Goal: Contribute content: Contribute content

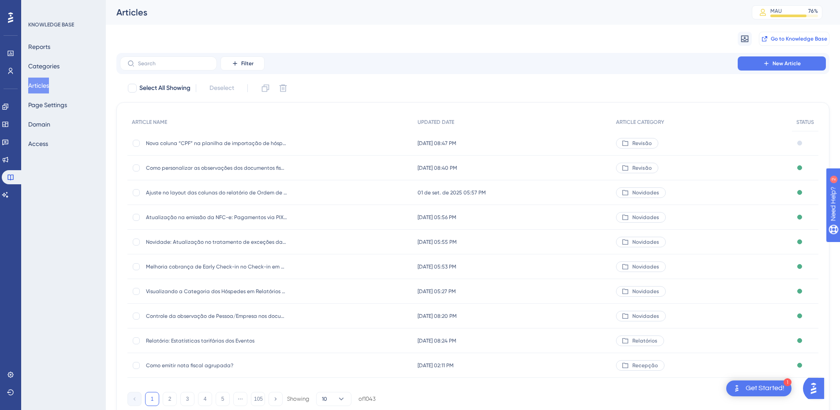
click at [808, 38] on span "Go to Knowledge Base" at bounding box center [799, 38] width 56 height 7
click at [9, 195] on icon at bounding box center [5, 194] width 7 height 7
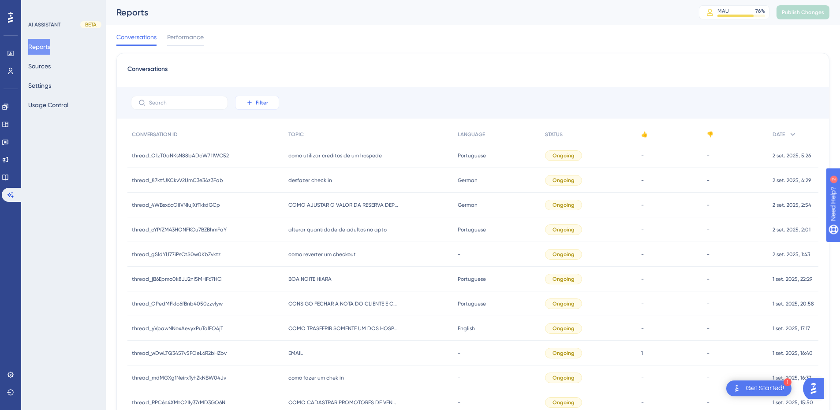
click at [263, 104] on span "Filter" at bounding box center [262, 102] width 12 height 7
click at [269, 239] on span "Date Created" at bounding box center [266, 233] width 36 height 11
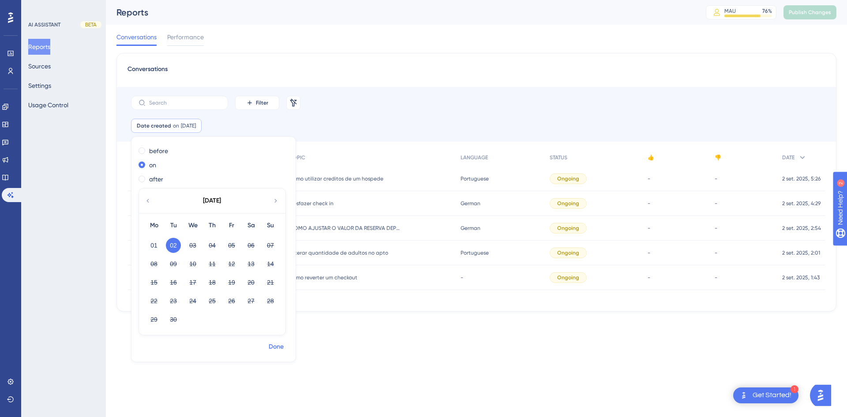
click at [271, 345] on span "Done" at bounding box center [276, 346] width 15 height 11
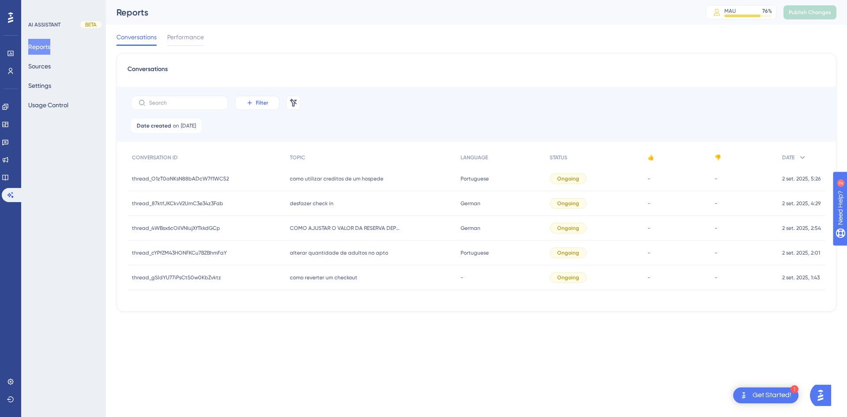
click at [256, 103] on span "Filter" at bounding box center [262, 102] width 12 height 7
click at [254, 230] on span "Date Created" at bounding box center [266, 233] width 36 height 11
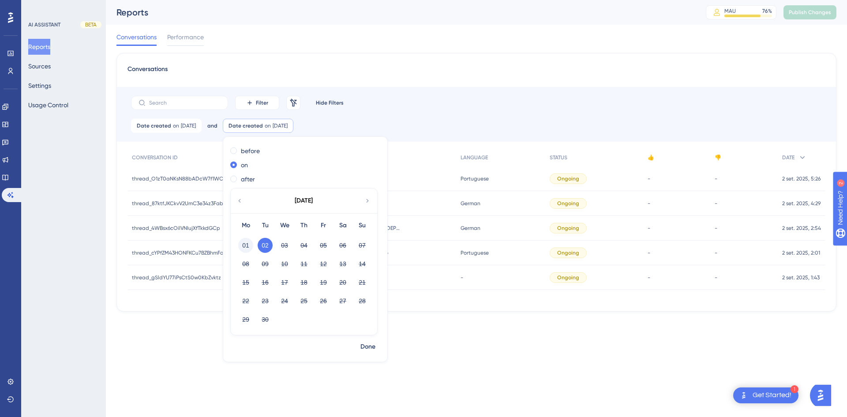
click at [253, 241] on button "01" at bounding box center [245, 245] width 15 height 15
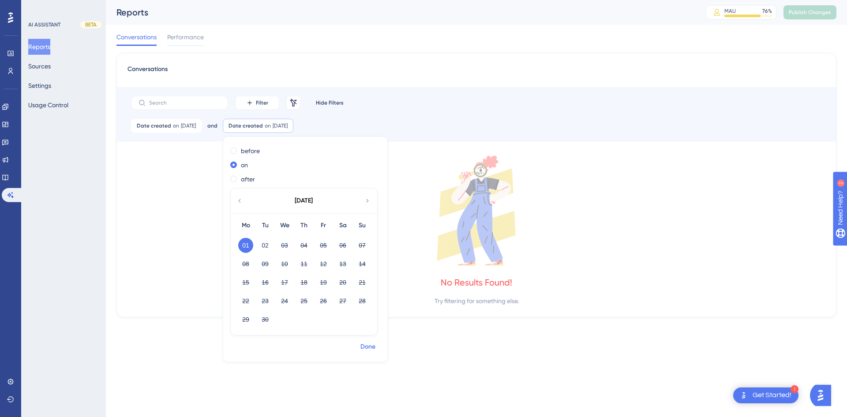
click at [375, 347] on span "Done" at bounding box center [367, 346] width 15 height 11
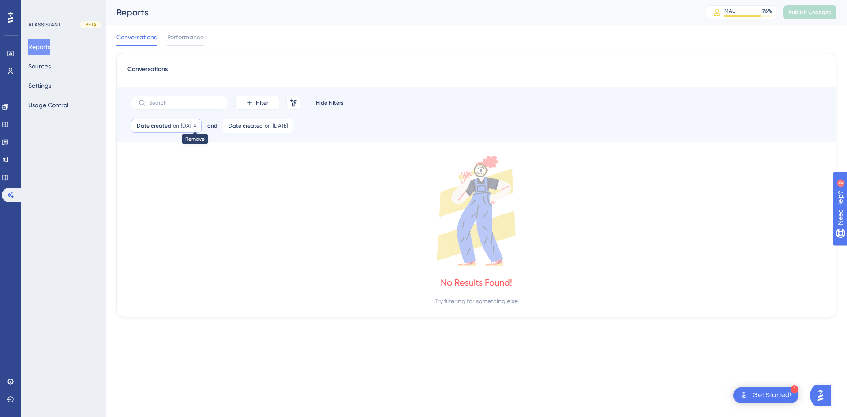
click at [198, 126] on icon at bounding box center [194, 125] width 5 height 5
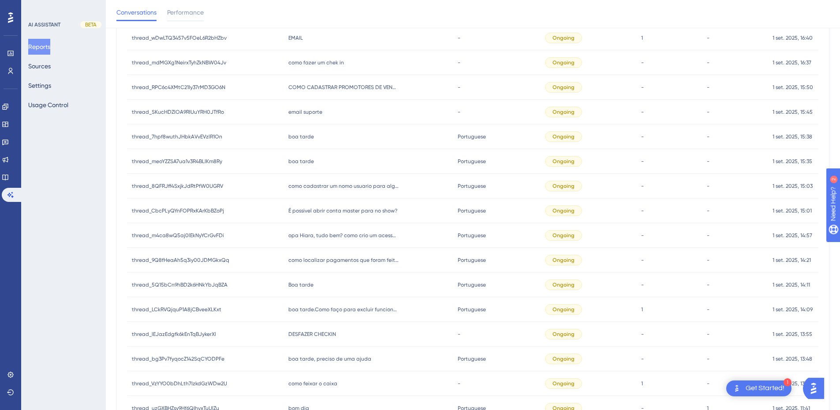
scroll to position [12, 0]
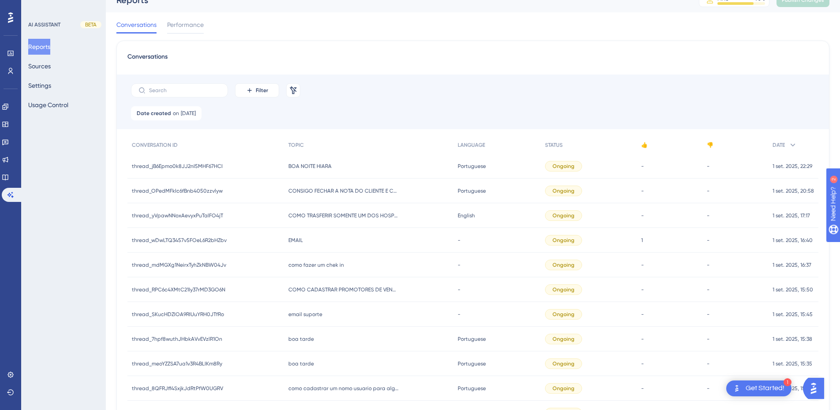
click at [292, 170] on div "BOA NOITE HIARA BOA NOITE HIARA" at bounding box center [368, 166] width 169 height 25
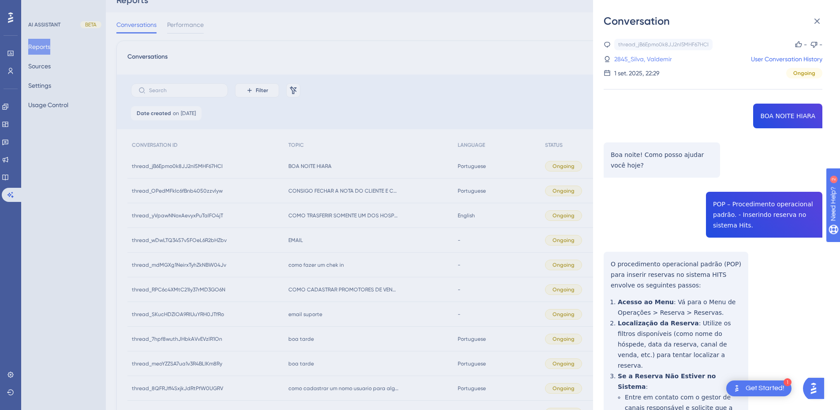
click at [650, 56] on link "2845_Silva, Valdemir" at bounding box center [643, 59] width 58 height 11
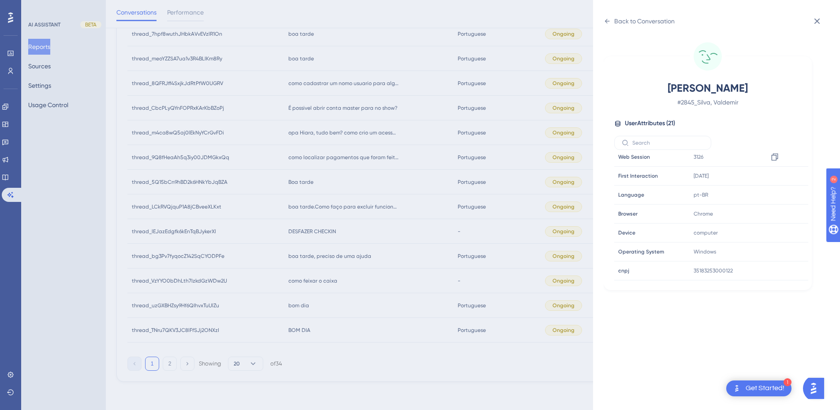
scroll to position [0, 0]
click at [611, 20] on div "Back to Conversation" at bounding box center [639, 21] width 71 height 14
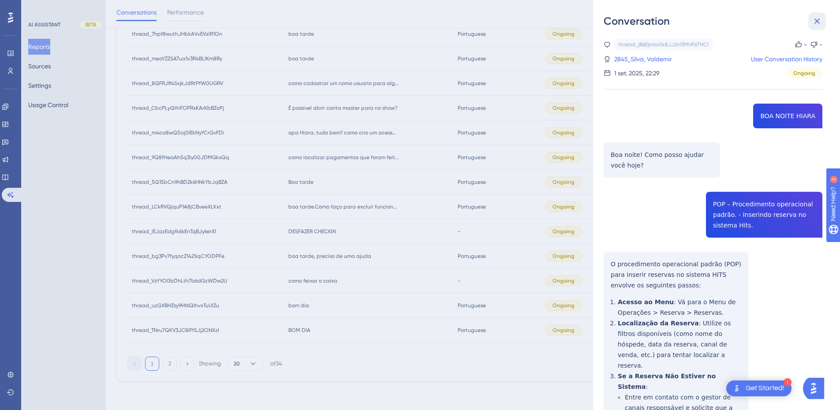
click at [818, 20] on icon at bounding box center [817, 22] width 6 height 6
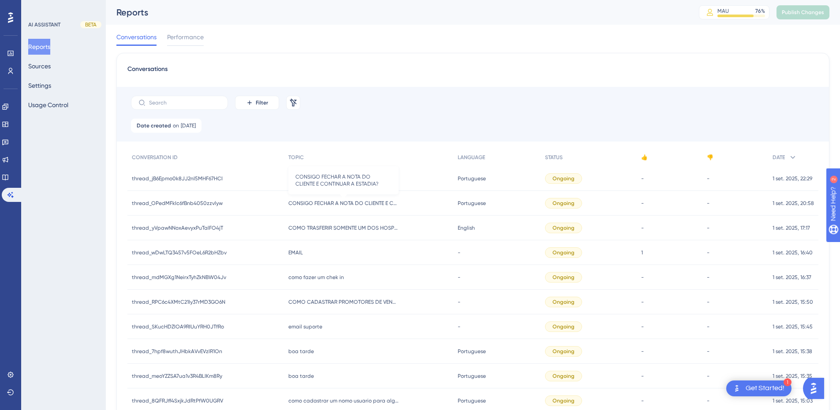
click at [313, 205] on span "CONSIGO FECHAR A NOTA DO CLIENTE E CONTINUAR A ESTADIA?" at bounding box center [343, 203] width 110 height 7
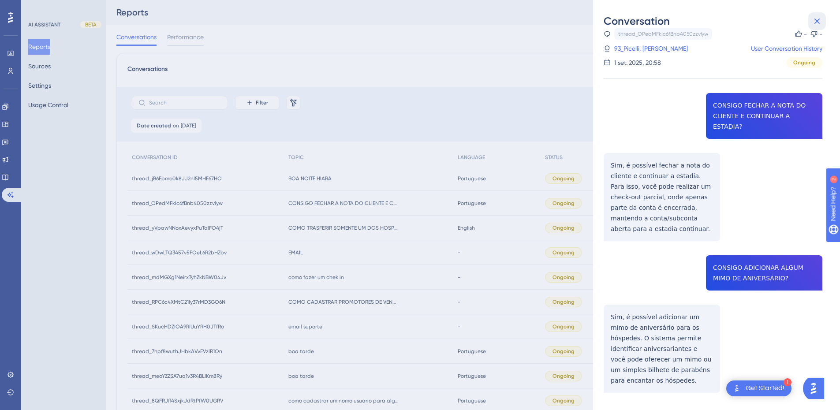
click at [817, 19] on icon at bounding box center [817, 21] width 11 height 11
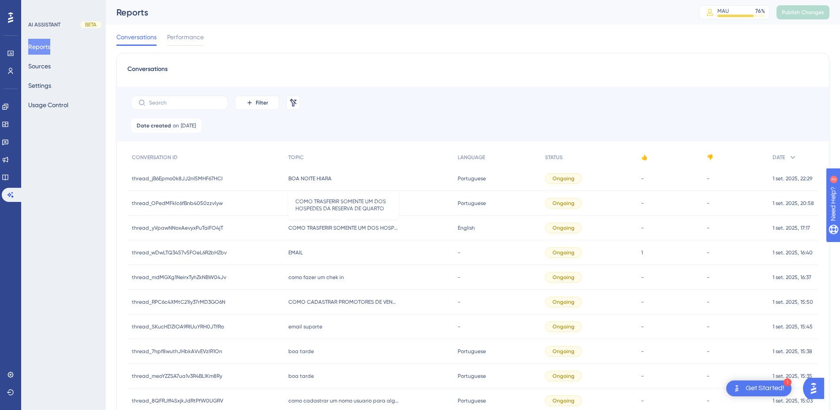
click at [352, 226] on span "COMO TRASFERIR SOMENTE UM DOS HOSPEDES DA RESERVA DE QUARTO" at bounding box center [343, 227] width 110 height 7
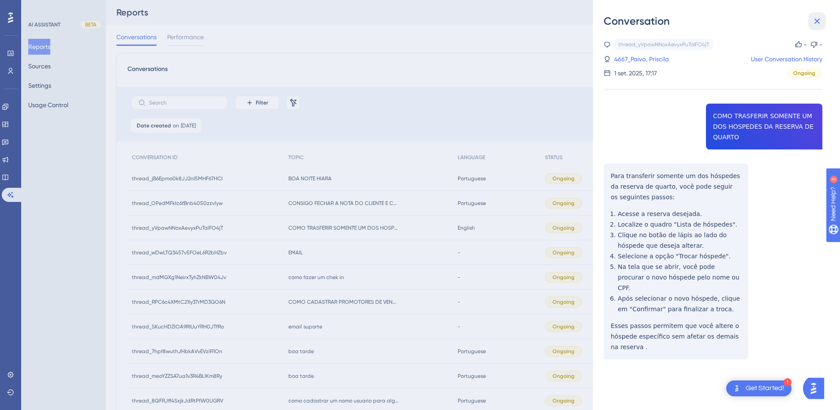
click at [816, 22] on icon at bounding box center [817, 22] width 6 height 6
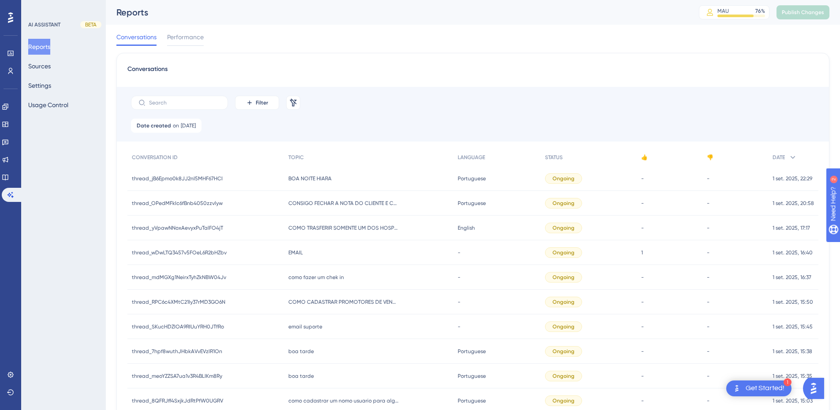
click at [325, 252] on div "EMAIL EMAIL" at bounding box center [368, 252] width 169 height 25
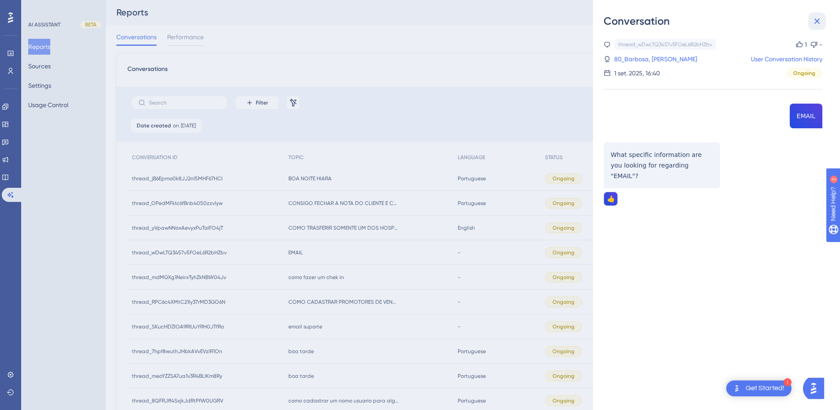
click at [821, 18] on icon at bounding box center [817, 21] width 11 height 11
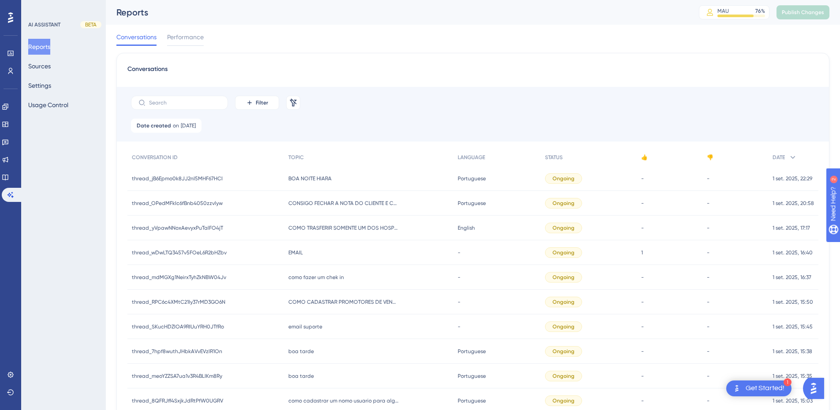
click at [311, 268] on div "como fazer um chek in como fazer um chek in" at bounding box center [368, 277] width 169 height 25
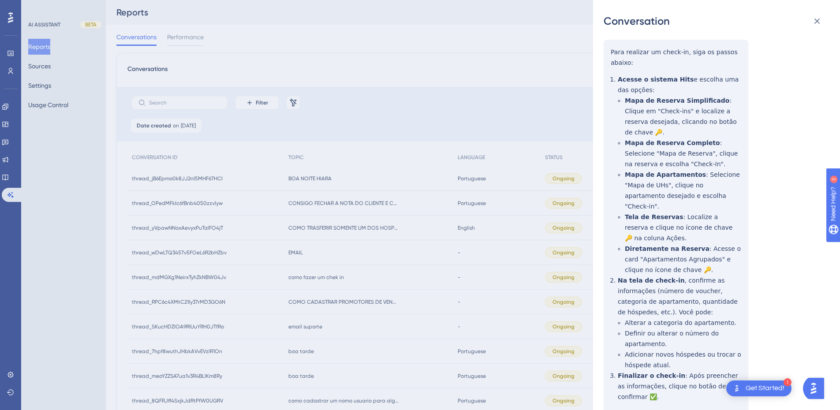
scroll to position [125, 0]
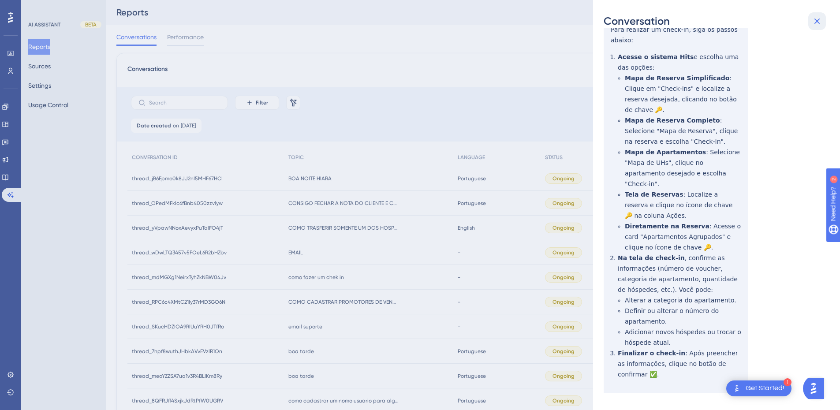
click at [812, 20] on icon at bounding box center [817, 21] width 11 height 11
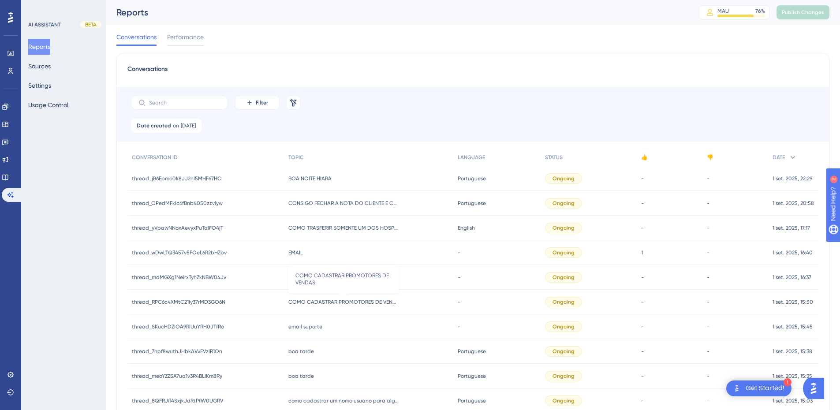
click at [336, 303] on span "COMO CADASTRAR PROMOTORES DE VENDAS" at bounding box center [343, 301] width 110 height 7
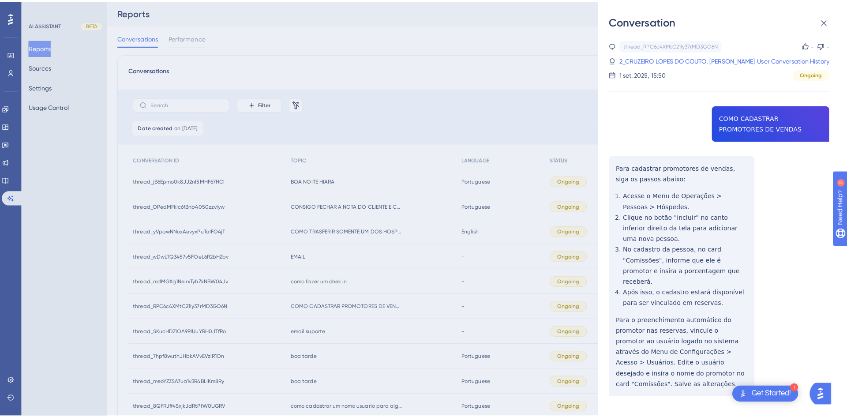
scroll to position [9, 0]
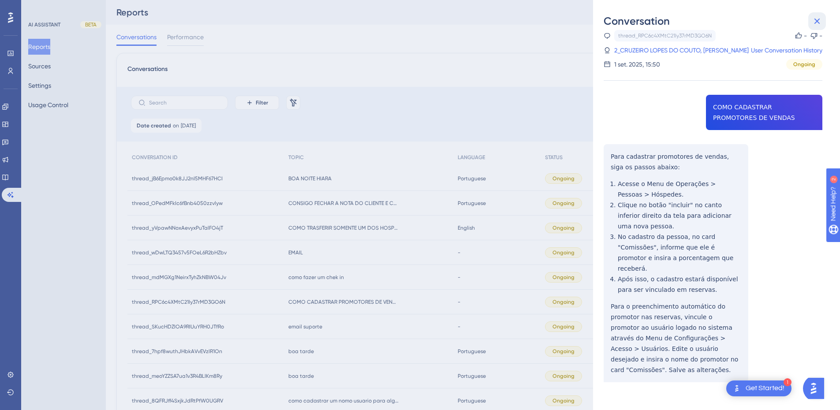
click at [819, 19] on icon at bounding box center [817, 21] width 11 height 11
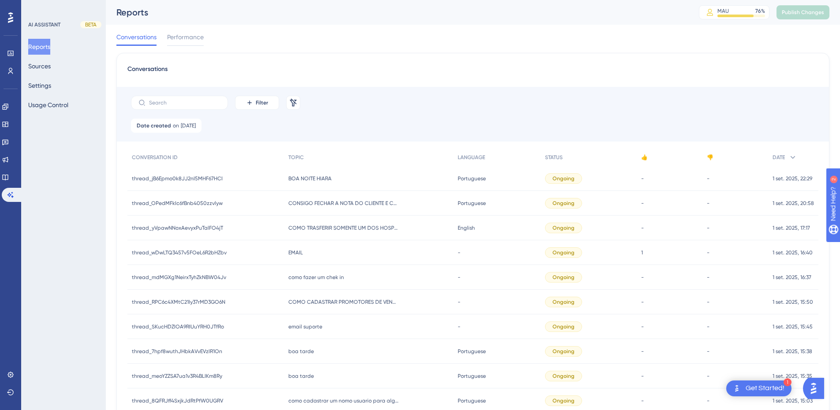
click at [313, 332] on div "email suporte email suporte" at bounding box center [368, 326] width 169 height 25
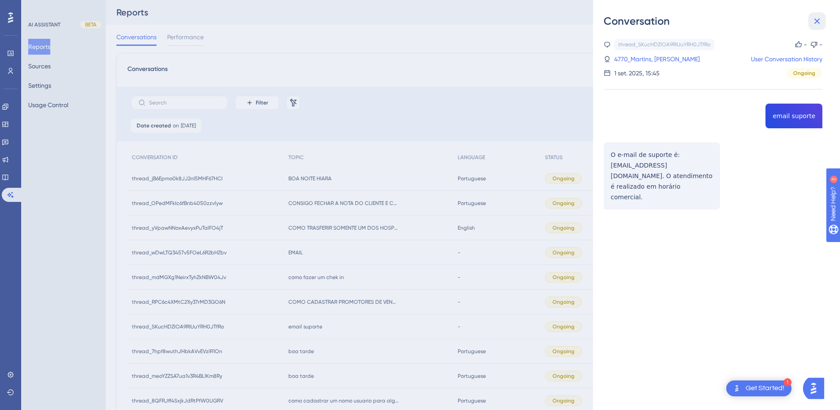
click at [814, 16] on icon at bounding box center [817, 21] width 11 height 11
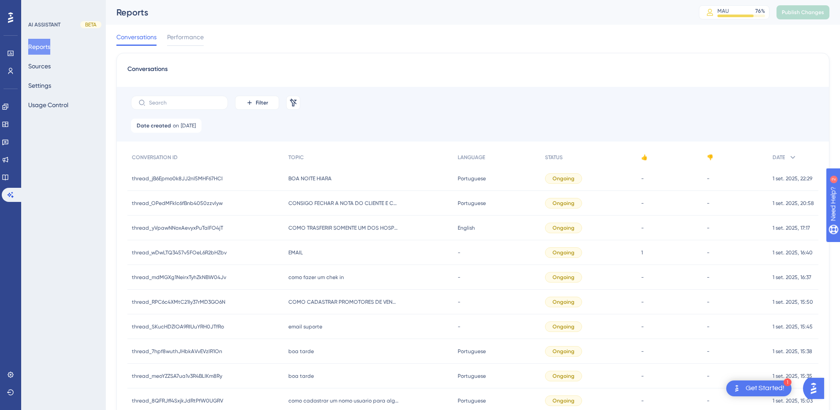
click at [305, 349] on span "boa tarde" at bounding box center [301, 351] width 26 height 7
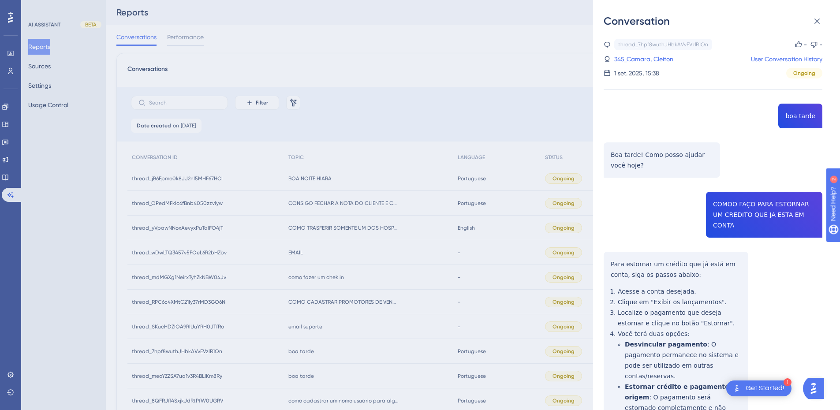
click at [9, 177] on div "Conversation thread_7hpf8wuthJHbkAVvEVzlR1On Copy - - 345_Camara, Cleiton User …" at bounding box center [420, 205] width 840 height 410
click at [10, 177] on div "Conversation thread_7hpf8wuthJHbkAVvEVzlR1On Copy - - 345_Camara, Cleiton User …" at bounding box center [420, 205] width 840 height 410
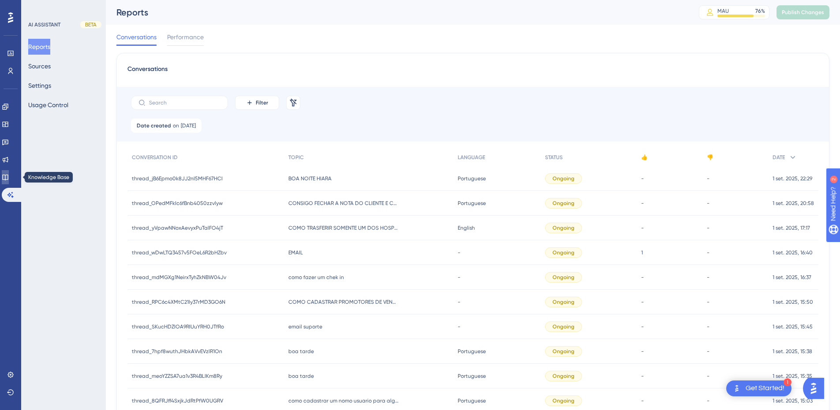
click at [8, 175] on icon at bounding box center [5, 178] width 6 height 6
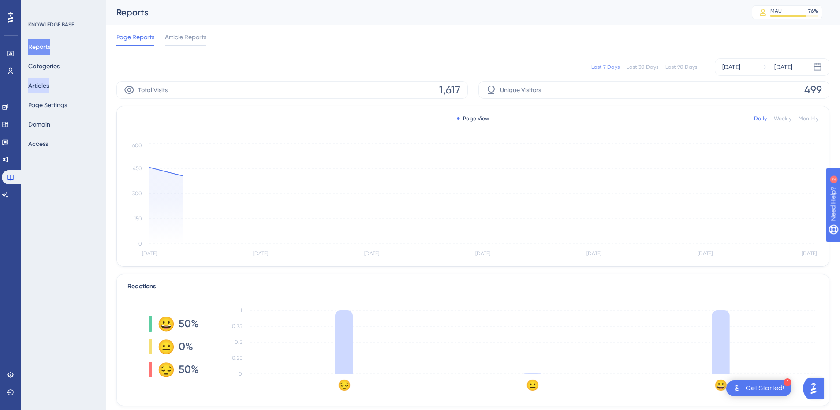
click at [49, 82] on button "Articles" at bounding box center [38, 86] width 21 height 16
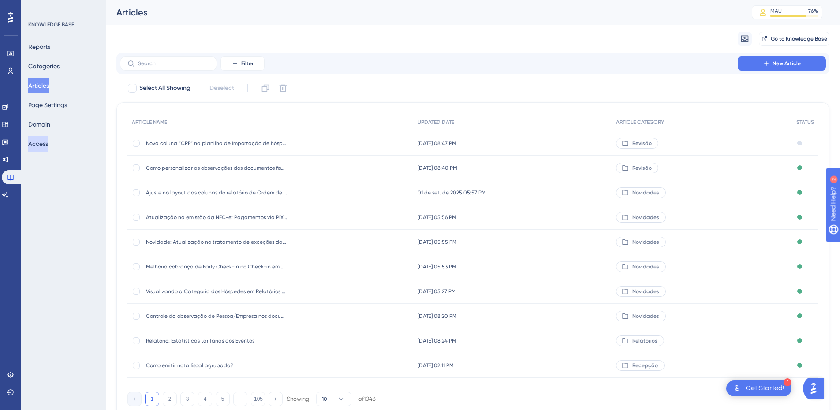
click at [47, 145] on button "Access" at bounding box center [38, 144] width 20 height 16
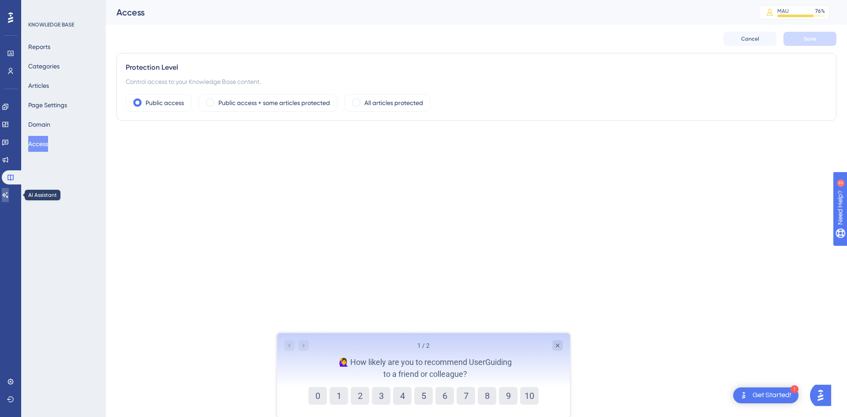
click at [9, 196] on icon at bounding box center [5, 194] width 7 height 7
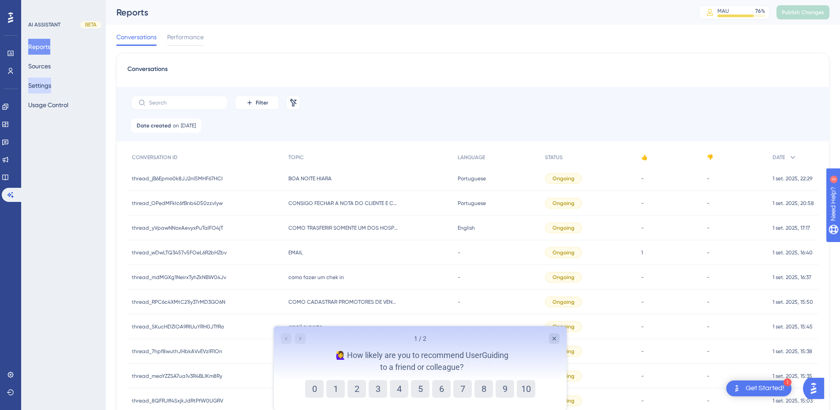
click at [45, 86] on button "Settings" at bounding box center [39, 86] width 23 height 16
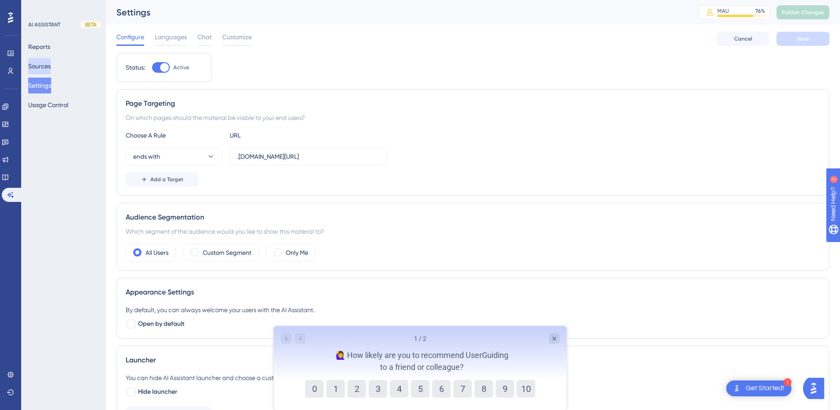
click at [51, 67] on button "Sources" at bounding box center [39, 66] width 22 height 16
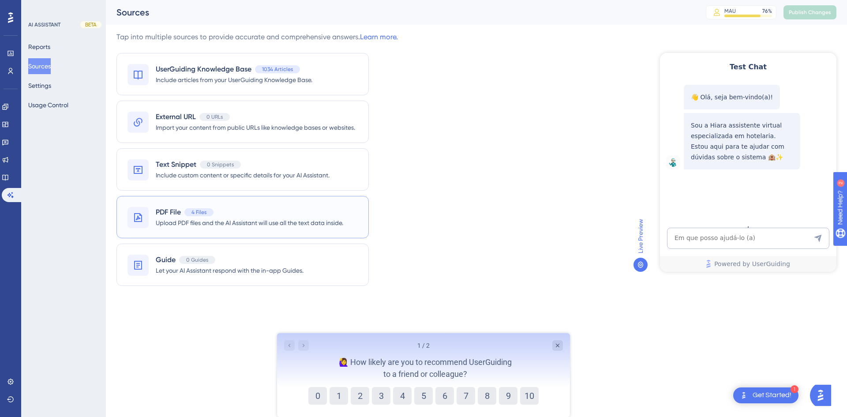
click at [187, 231] on div "PDF File 4 Files Upload PDF files and the AI Assistant will use all the text da…" at bounding box center [242, 217] width 252 height 42
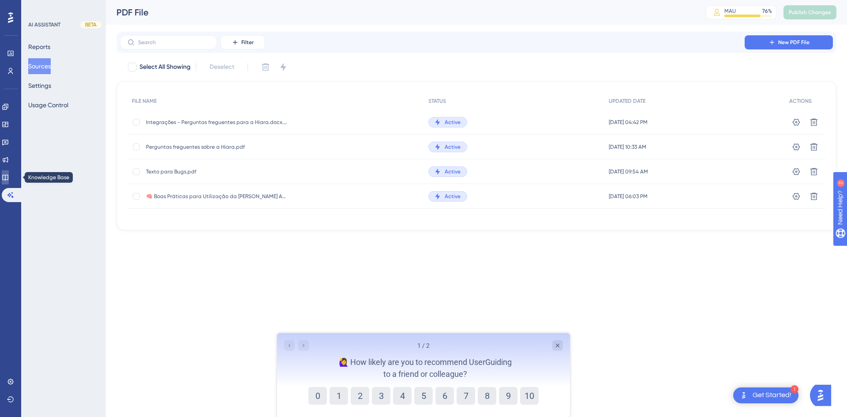
click at [9, 182] on link at bounding box center [5, 177] width 7 height 14
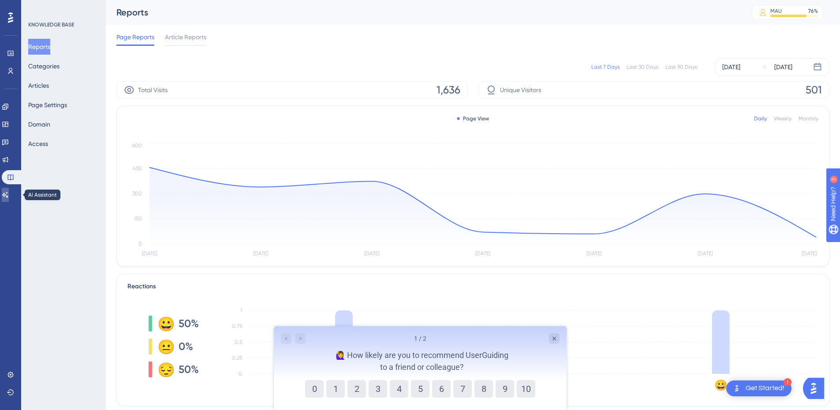
click at [9, 197] on icon at bounding box center [5, 194] width 7 height 7
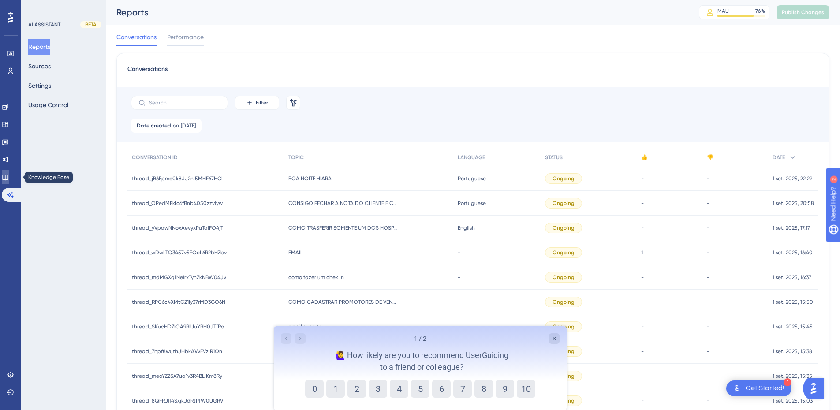
click at [9, 175] on icon at bounding box center [5, 177] width 7 height 7
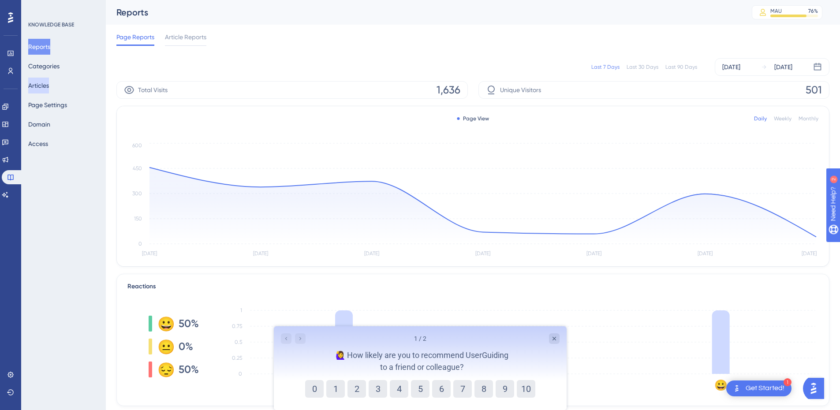
click at [46, 84] on button "Articles" at bounding box center [38, 86] width 21 height 16
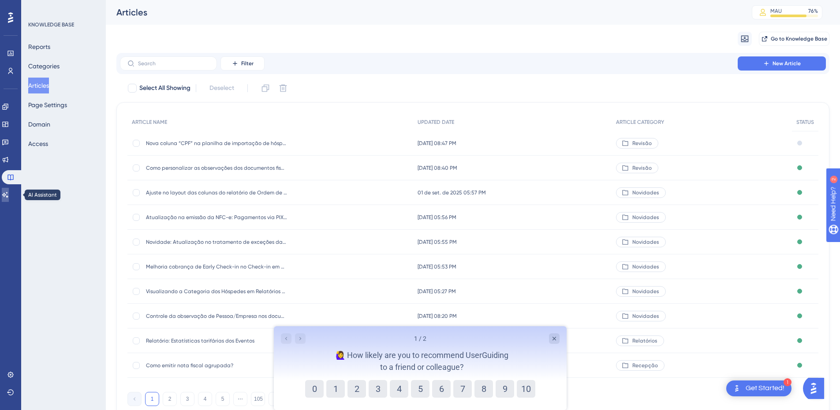
click at [9, 193] on link at bounding box center [5, 195] width 7 height 14
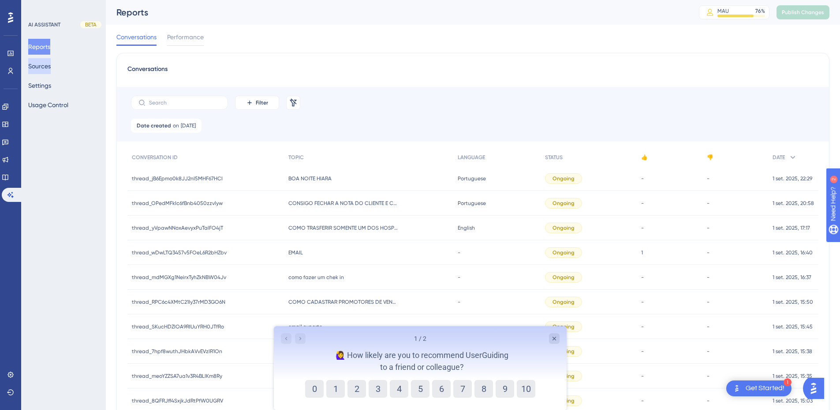
click at [40, 67] on button "Sources" at bounding box center [39, 66] width 22 height 16
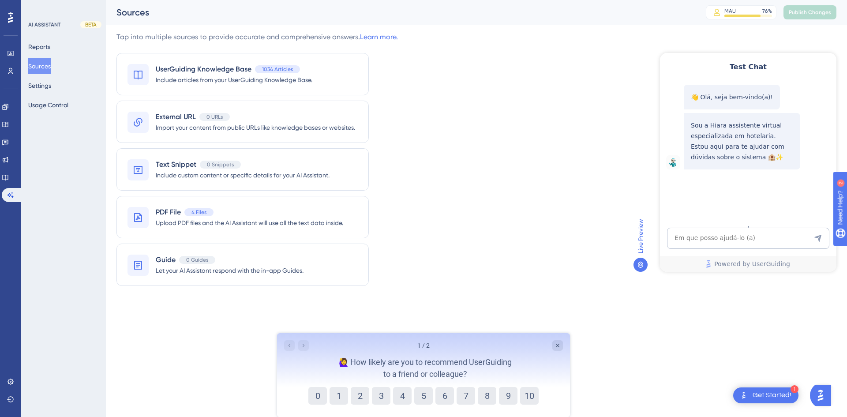
click at [716, 226] on div "Test Chat 👋 Olá, seja bem-vindo(a)! Sou a Hiara assistente virtual especializad…" at bounding box center [748, 162] width 176 height 219
click at [720, 245] on textarea "AI Assistant Text Input" at bounding box center [748, 238] width 162 height 21
paste textarea "lista de café da manhã"
type textarea "lista de café da manhã"
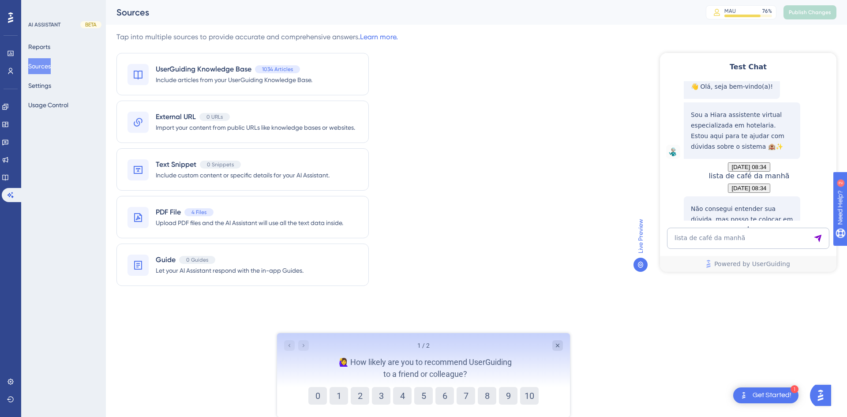
scroll to position [105, 0]
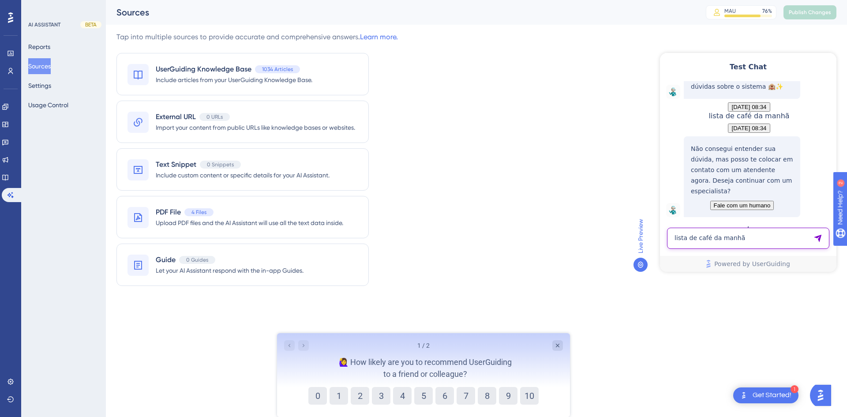
click at [711, 238] on textarea "lista de café da manhã" at bounding box center [748, 238] width 162 height 21
type textarea "lista cafe"
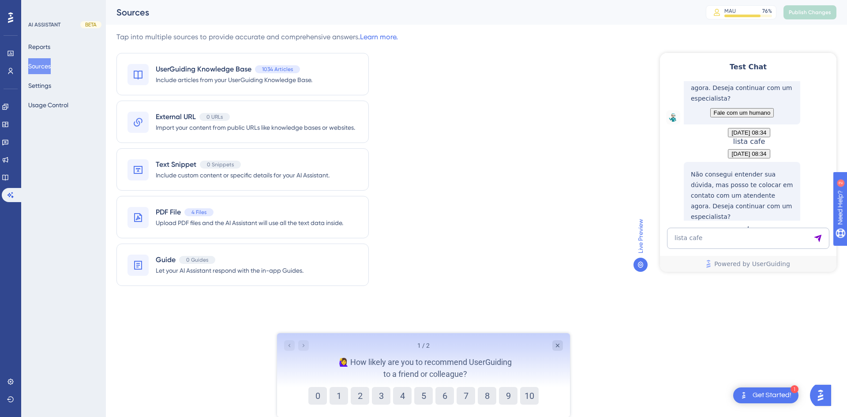
scroll to position [257, 0]
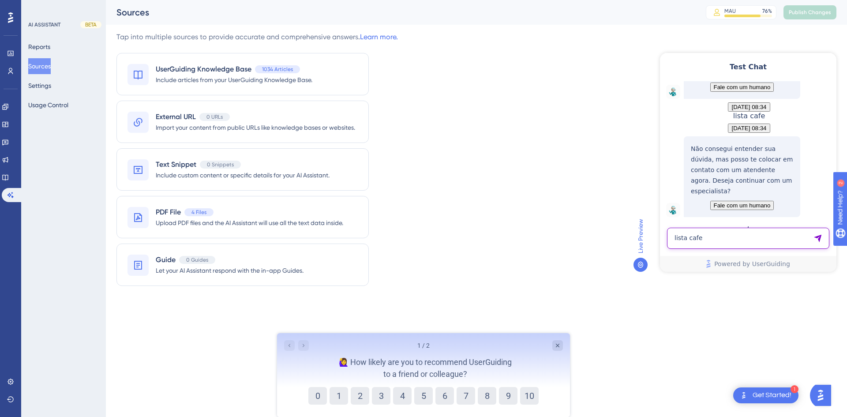
click at [698, 244] on textarea "lista cafe" at bounding box center [748, 238] width 162 height 21
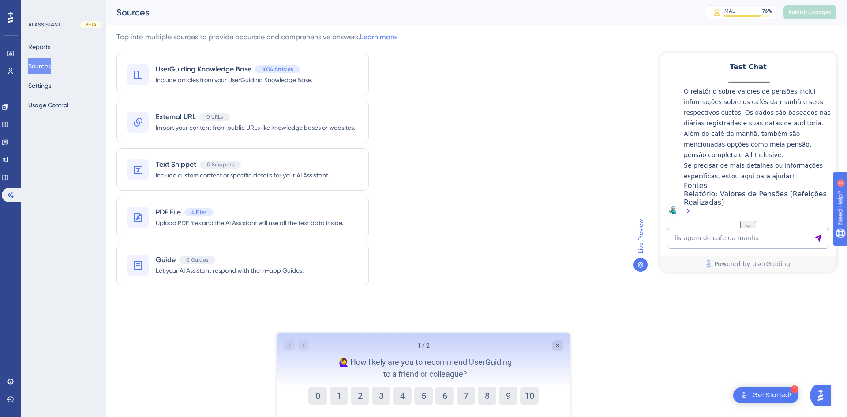
scroll to position [378, 0]
copy span "listagem de cafe da manha"
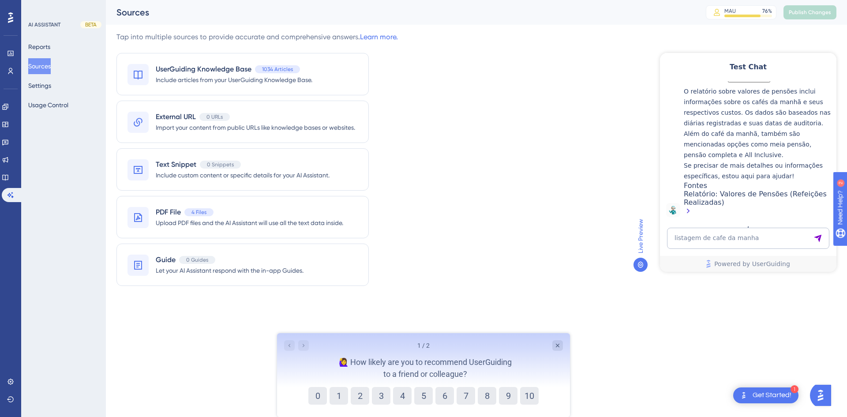
scroll to position [481, 0]
click at [701, 235] on textarea "listagem de cafe da manha" at bounding box center [748, 238] width 162 height 21
paste textarea "AI Assistant Text Input"
drag, startPoint x: 698, startPoint y: 220, endPoint x: 686, endPoint y: 222, distance: 13.0
click at [686, 222] on textarea "listagem de cafe da manha" at bounding box center [748, 229] width 162 height 40
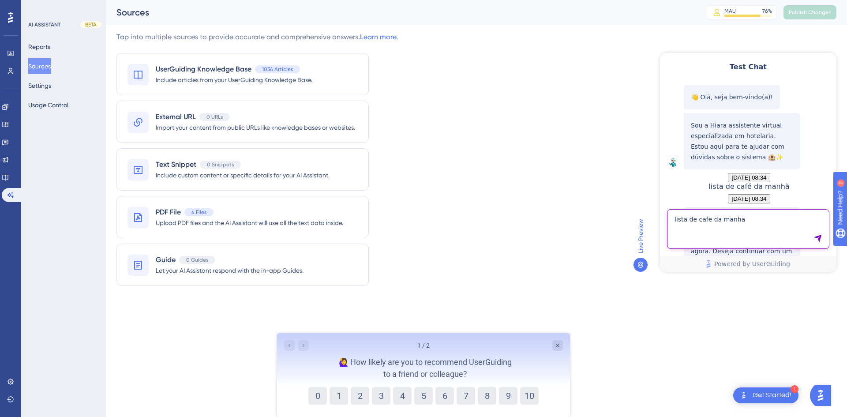
click at [748, 222] on textarea "lista de cafe da manha" at bounding box center [748, 229] width 162 height 40
type textarea "lista de cafe da manha"
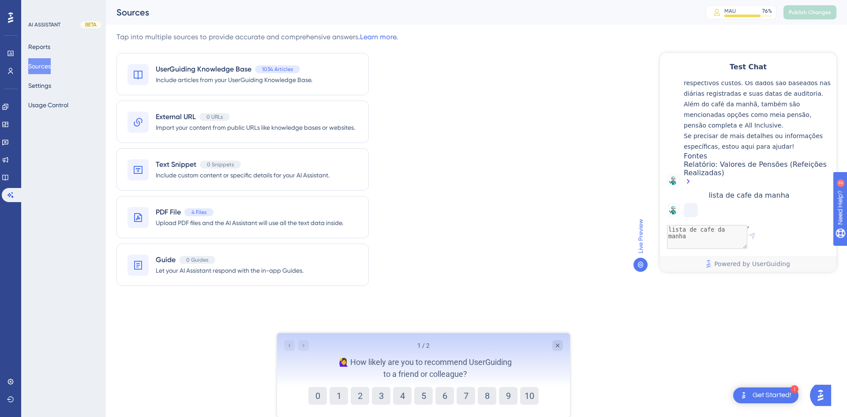
scroll to position [539, 0]
click at [534, 397] on button "10" at bounding box center [529, 396] width 19 height 18
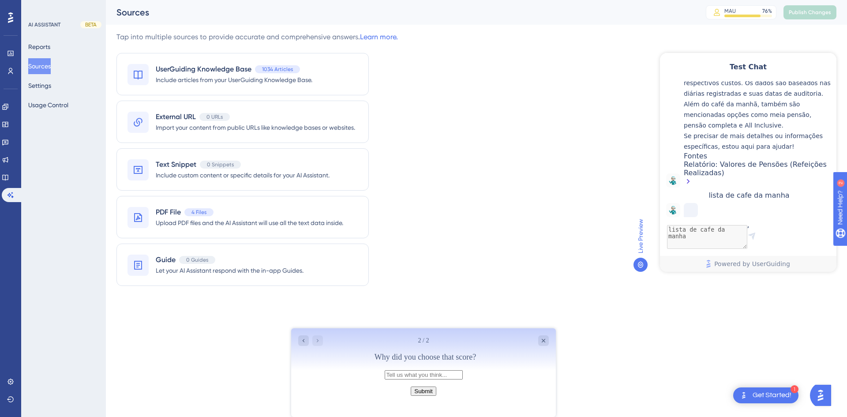
click at [429, 395] on button "Submit" at bounding box center [422, 390] width 25 height 9
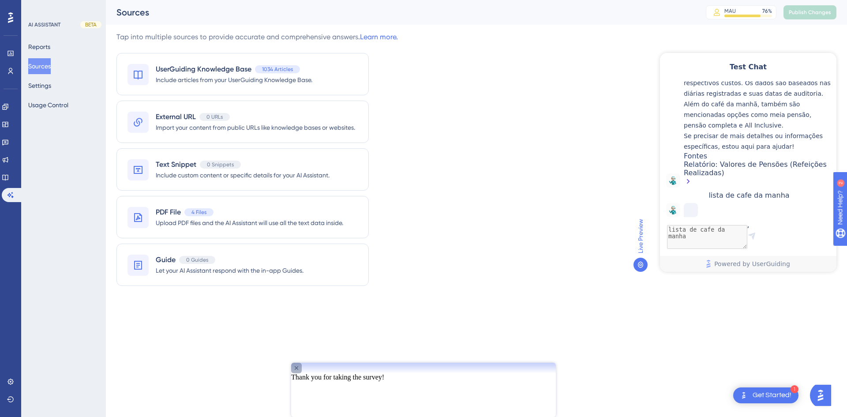
click at [300, 371] on icon "Close survey" at bounding box center [296, 367] width 7 height 7
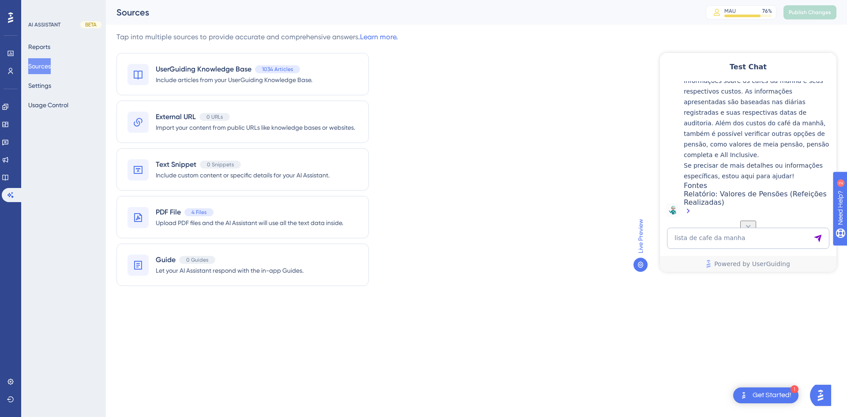
scroll to position [622, 0]
copy span "lista de cafe da manha"
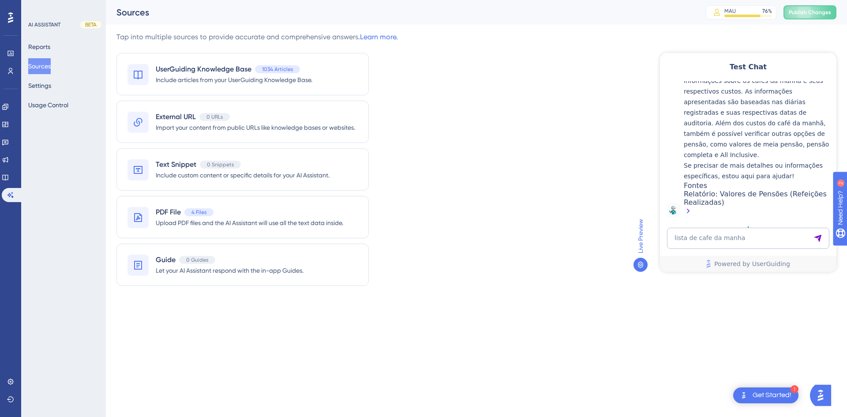
scroll to position [725, 0]
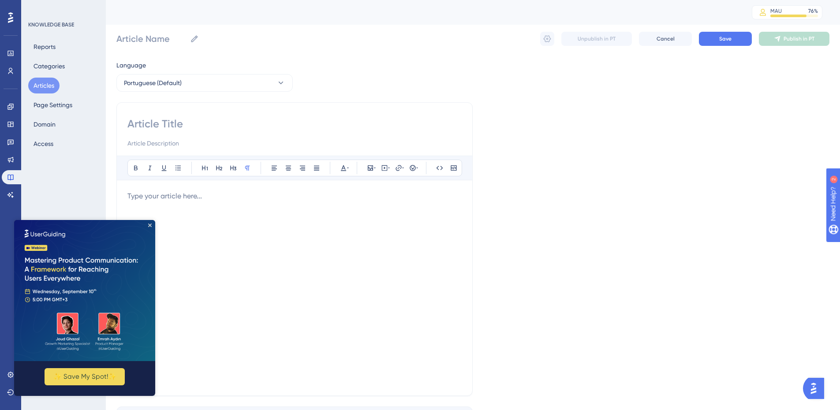
click at [152, 228] on img at bounding box center [84, 290] width 141 height 141
click at [149, 226] on icon "Close Preview" at bounding box center [150, 226] width 4 height 4
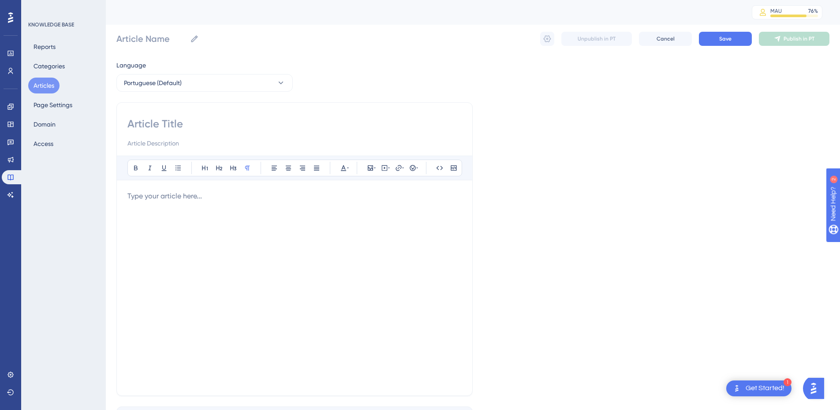
click at [37, 86] on button "Articles" at bounding box center [43, 86] width 31 height 16
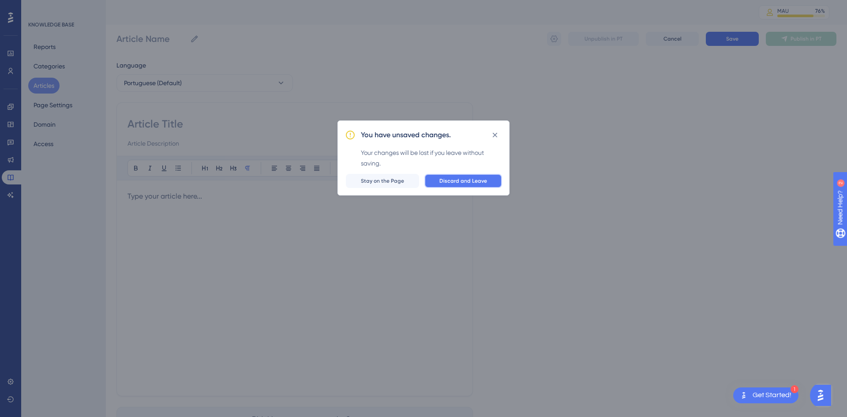
click at [473, 186] on button "Discard and Leave" at bounding box center [463, 181] width 78 height 14
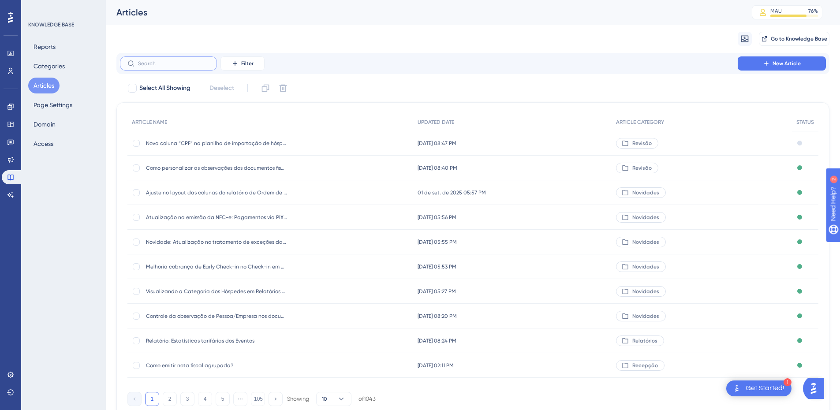
click at [169, 63] on input "text" at bounding box center [173, 63] width 71 height 6
paste input "Relatório Reservas no Período Sintético"
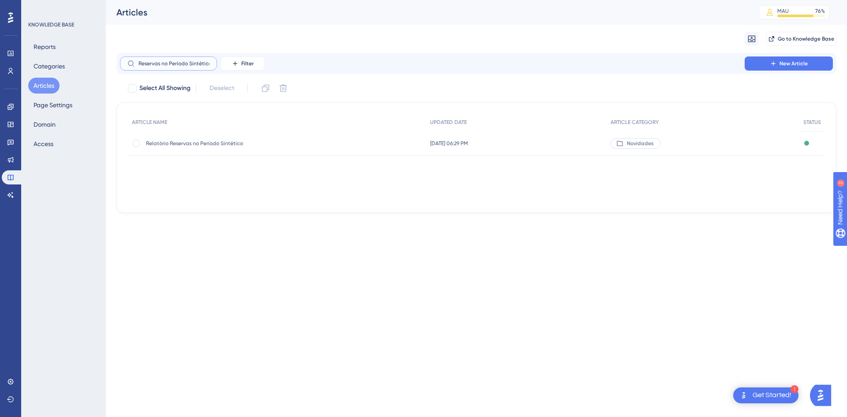
type input "Relatório Reservas no Período Sintético"
click at [234, 149] on div "Relatório Reservas no Período Sintético Relatório Reservas no Período Sintético" at bounding box center [216, 143] width 141 height 25
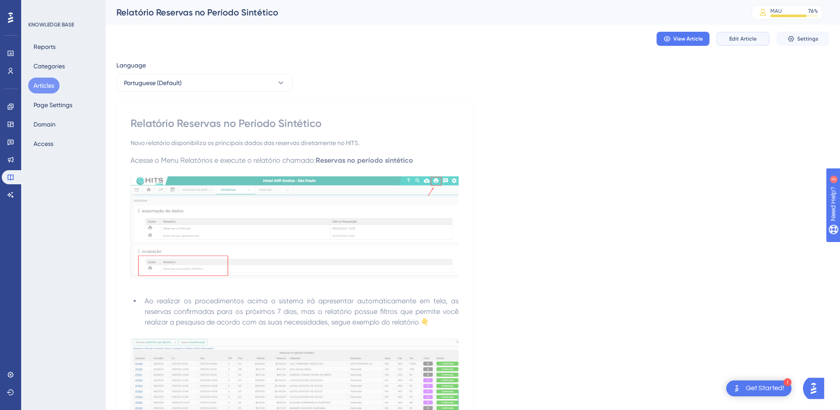
click at [730, 33] on button "Edit Article" at bounding box center [742, 39] width 53 height 14
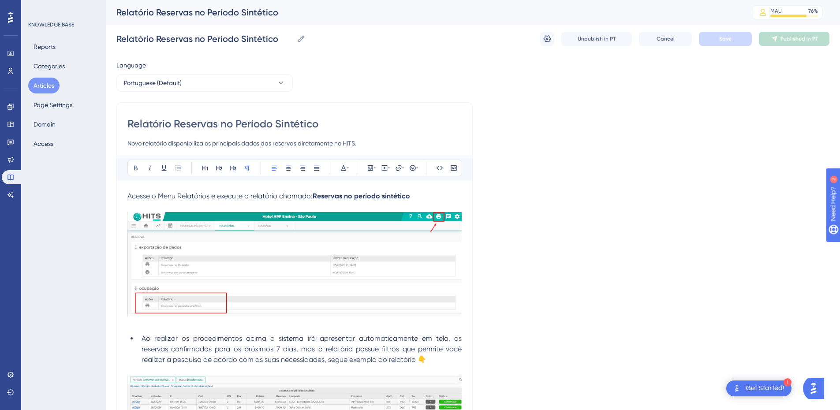
scroll to position [548, 0]
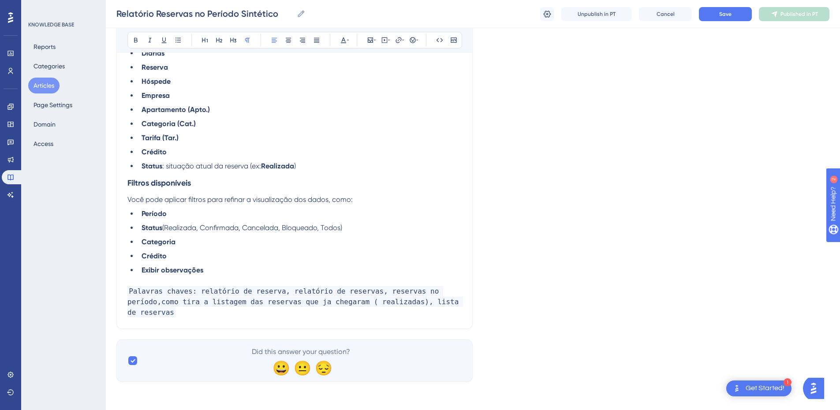
click at [184, 314] on p "Palavras chaves: relatório de reserva, relatório de reservas, reservas no perío…" at bounding box center [294, 302] width 334 height 32
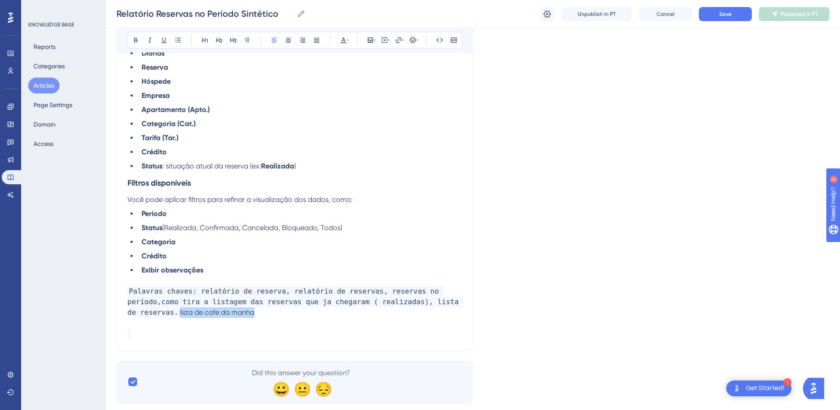
drag, startPoint x: 255, startPoint y: 311, endPoint x: 167, endPoint y: 311, distance: 88.2
click at [167, 311] on p "Palavras chaves: relatório de reserva, relatório de reservas, reservas no perío…" at bounding box center [294, 302] width 334 height 32
click at [440, 37] on icon at bounding box center [439, 40] width 7 height 7
click at [166, 317] on span "Palavras chaves: relatório de reserva, relatório de reservas, reservas no perío…" at bounding box center [295, 301] width 336 height 31
click at [265, 308] on p "Palavras chaves: relatório de reserva, relatório de reservas, reservas no perío…" at bounding box center [294, 302] width 334 height 32
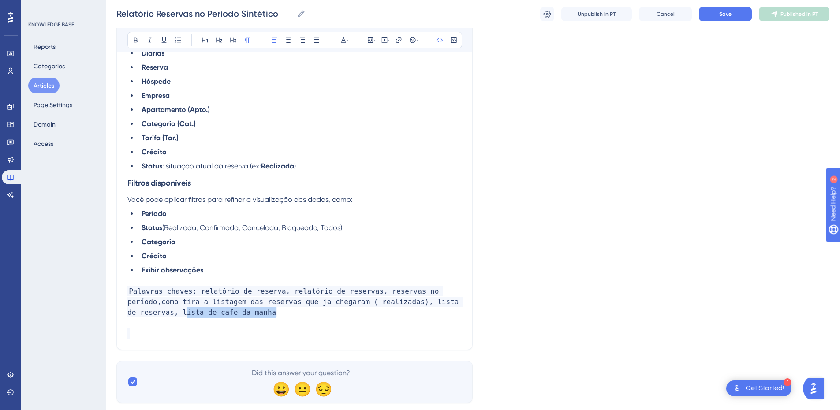
drag, startPoint x: 265, startPoint y: 309, endPoint x: 168, endPoint y: 311, distance: 97.0
click at [168, 311] on p "Palavras chaves: relatório de reserva, relatório de reservas, reservas no perío…" at bounding box center [294, 302] width 334 height 32
click at [168, 311] on span "Palavras chaves: relatório de reserva, relatório de reservas, reservas no perío…" at bounding box center [295, 301] width 336 height 31
drag, startPoint x: 168, startPoint y: 311, endPoint x: 244, endPoint y: 311, distance: 76.3
click at [244, 311] on span "Palavras chaves: relatório de reserva, relatório de reservas, reservas no perío…" at bounding box center [295, 301] width 336 height 31
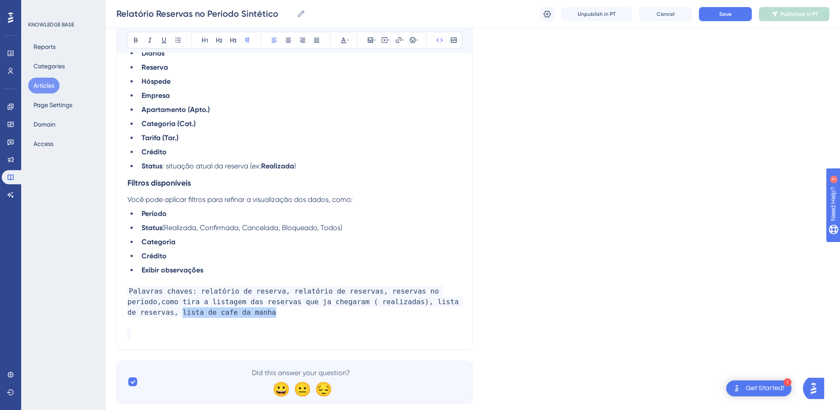
copy span "lista de cafe da manha"
click at [718, 13] on button "Save" at bounding box center [725, 14] width 53 height 14
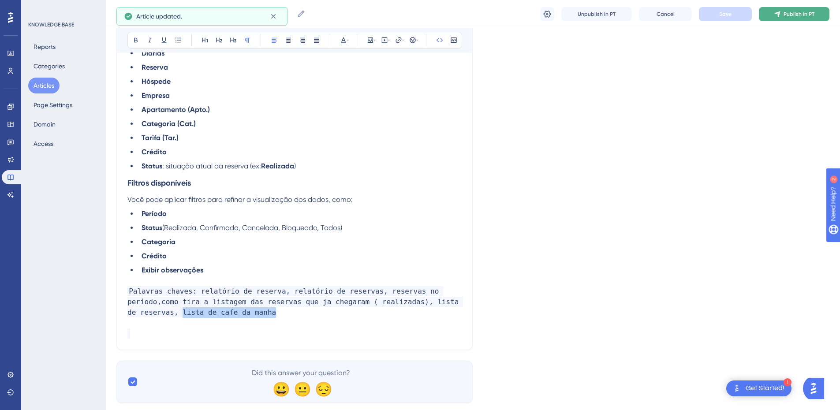
click at [783, 12] on button "Publish in PT" at bounding box center [794, 14] width 71 height 14
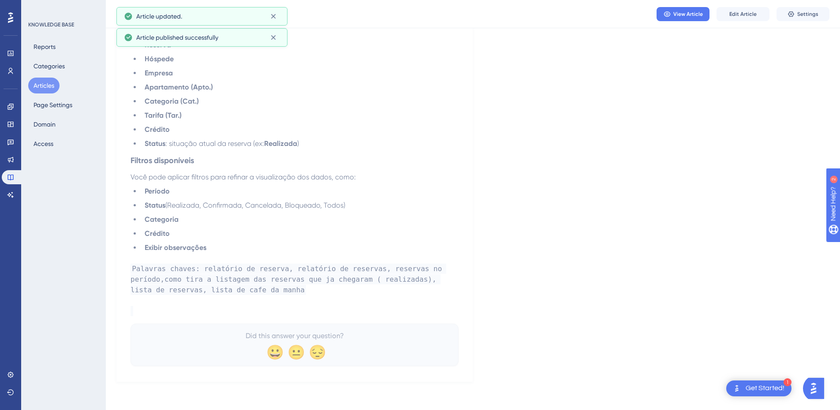
scroll to position [530, 0]
click at [46, 86] on button "Articles" at bounding box center [43, 86] width 31 height 16
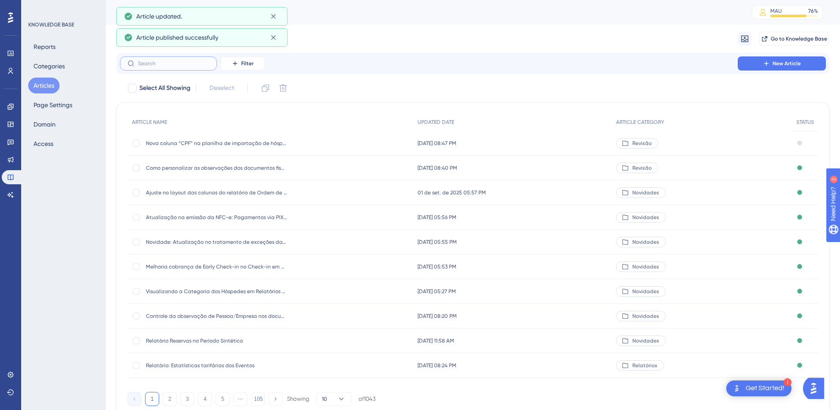
click at [164, 63] on input "text" at bounding box center [173, 63] width 71 height 6
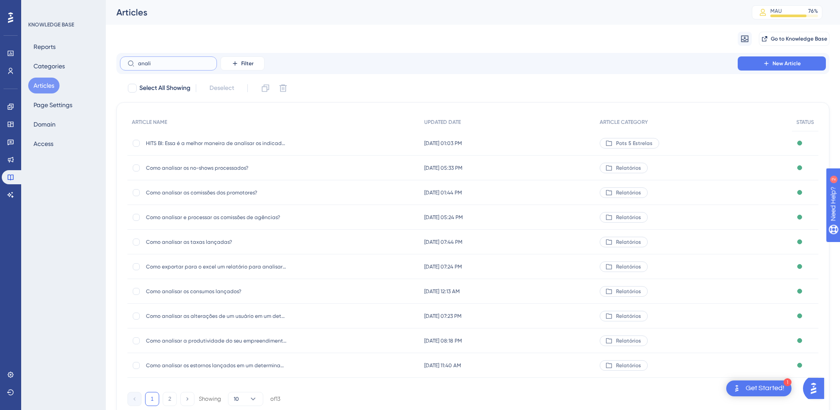
type input "analit"
checkbox input "true"
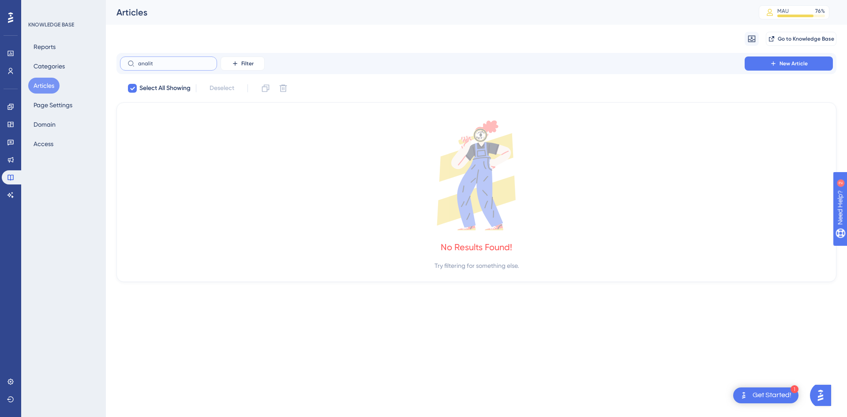
type input "anali"
checkbox input "false"
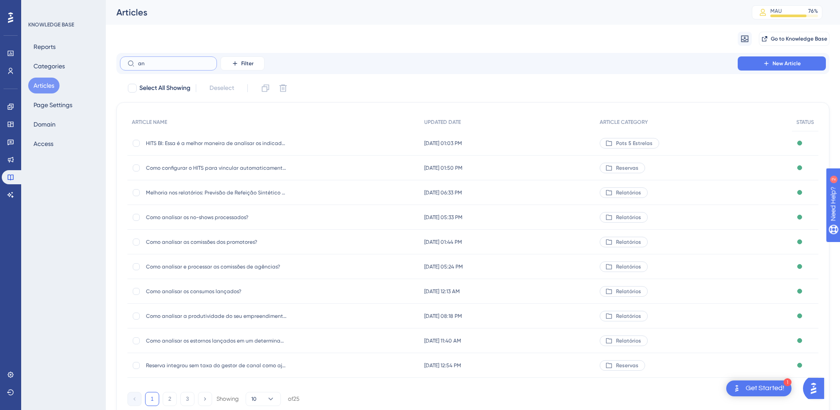
type input "a"
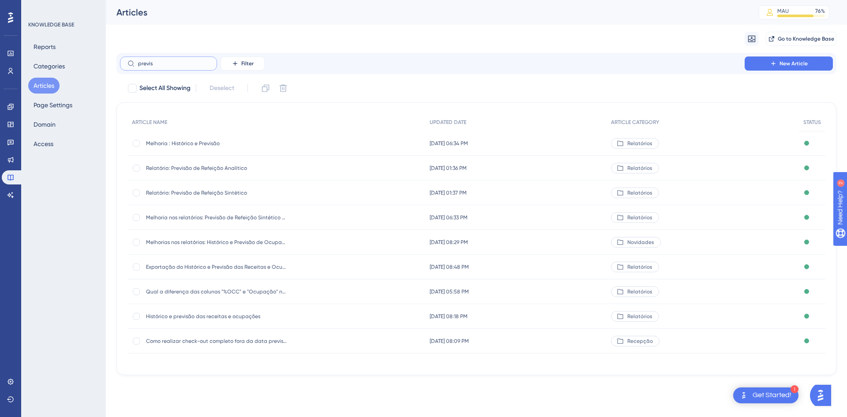
type input "previsa"
checkbox input "true"
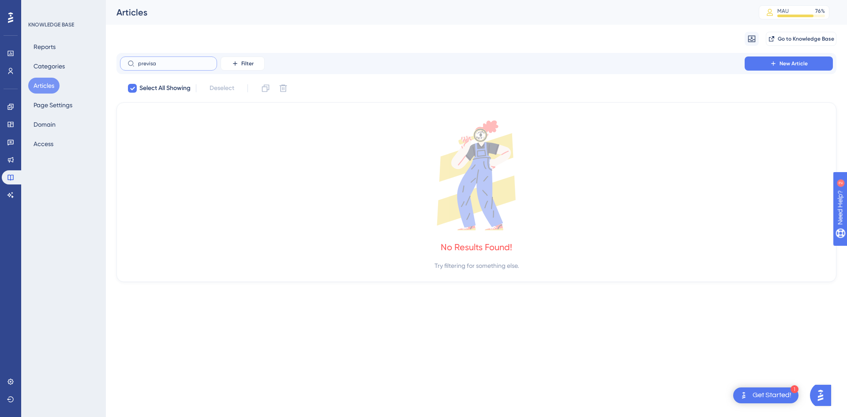
type input "previs"
checkbox input "false"
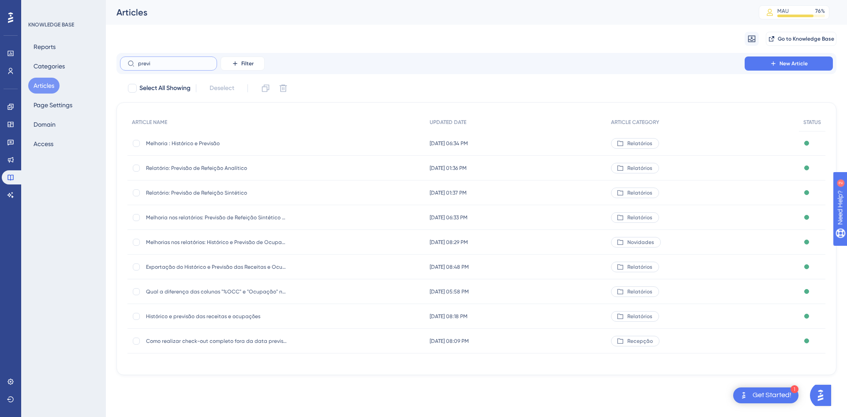
type input "previ"
click at [265, 171] on span "Relatório: Previsão de Refeição Analítico" at bounding box center [216, 167] width 141 height 7
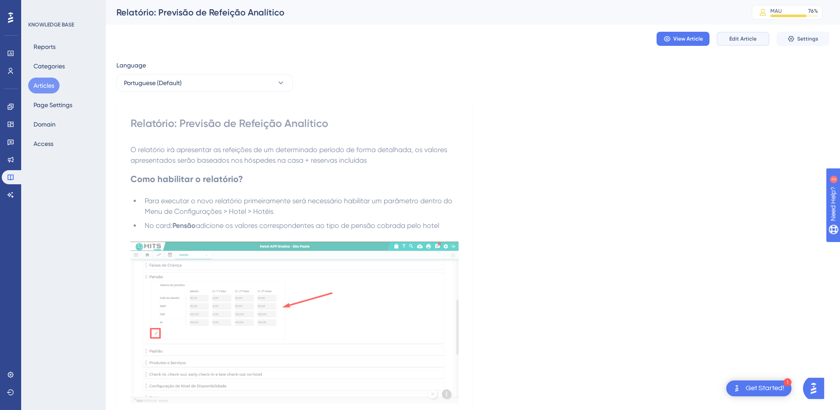
click at [744, 36] on span "Edit Article" at bounding box center [742, 38] width 27 height 7
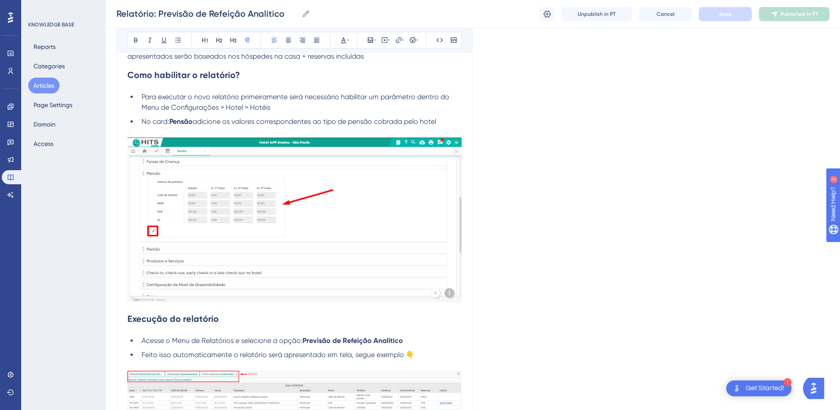
scroll to position [541, 0]
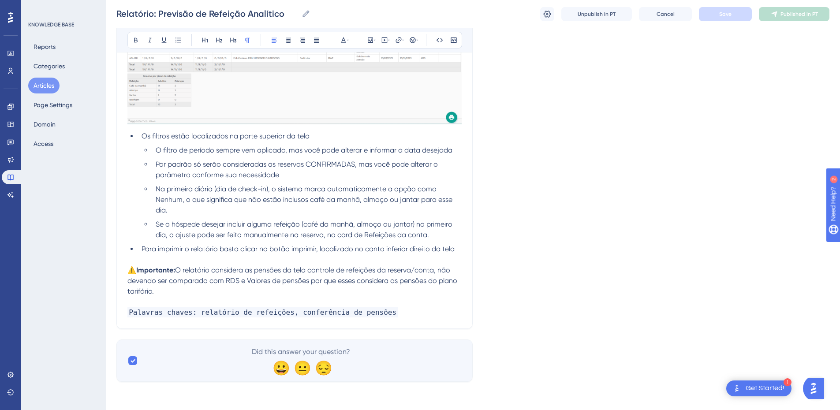
click at [379, 314] on p "Palavras chaves: relatório de refeições, conferência de pensões" at bounding box center [294, 312] width 334 height 11
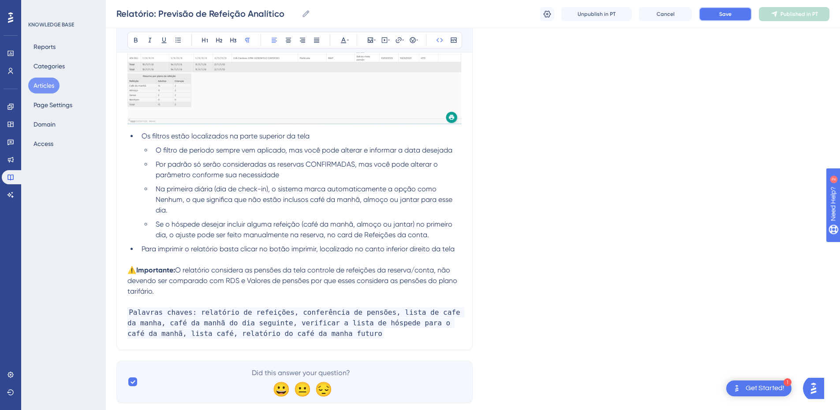
click at [714, 16] on button "Save" at bounding box center [725, 14] width 53 height 14
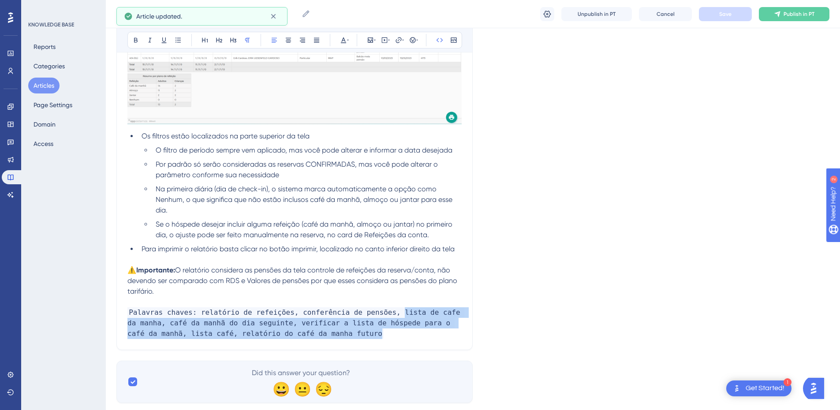
drag, startPoint x: 350, startPoint y: 337, endPoint x: 379, endPoint y: 316, distance: 36.3
click at [379, 316] on p "Palavras chaves: relatório de refeições, conferência de pensões, lista de cafe …" at bounding box center [294, 323] width 334 height 32
copy span "lista de cafe da manha, café da manhã do dia seguinte, verificar a lista de hós…"
click at [784, 7] on button "Publish in PT" at bounding box center [794, 14] width 71 height 14
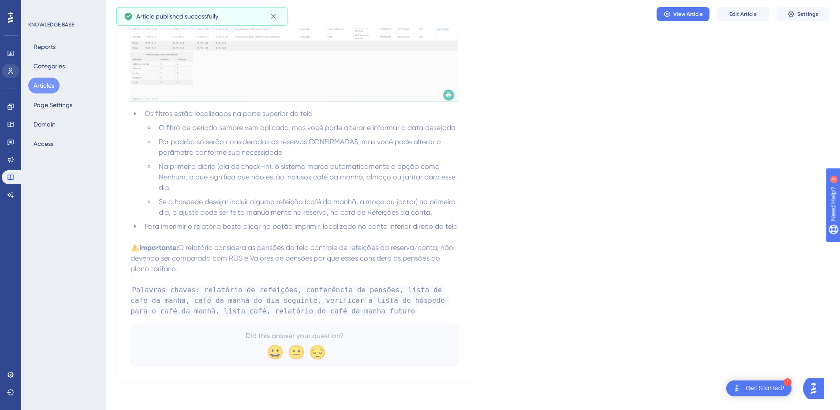
scroll to position [512, 0]
click at [57, 86] on button "Articles" at bounding box center [43, 86] width 31 height 16
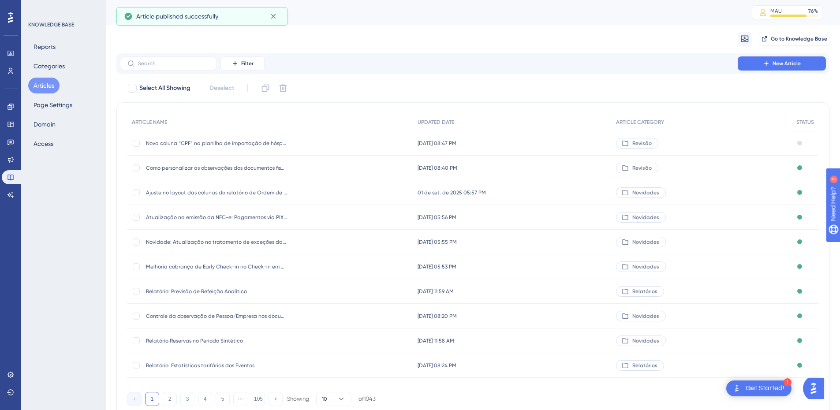
click at [171, 52] on div "Migrate from Go to Knowledge Base" at bounding box center [472, 39] width 713 height 28
click at [162, 63] on input "text" at bounding box center [173, 63] width 71 height 6
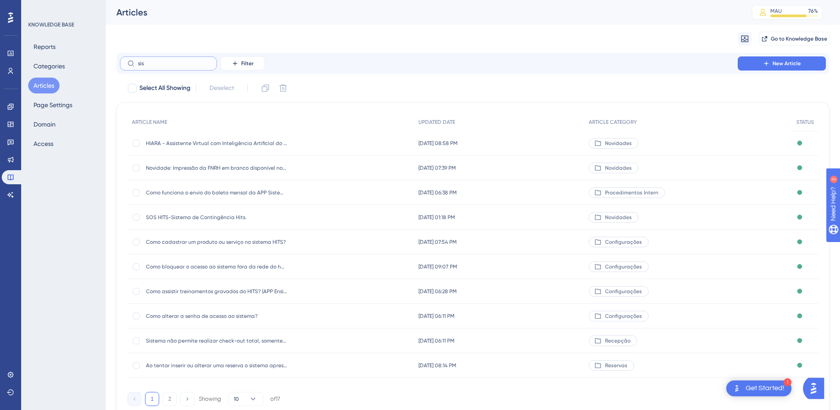
type input "sisr"
checkbox input "true"
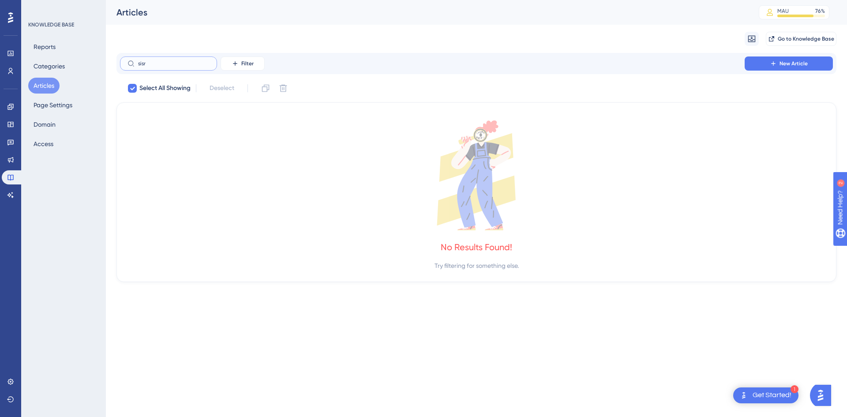
type input "sis"
checkbox input "false"
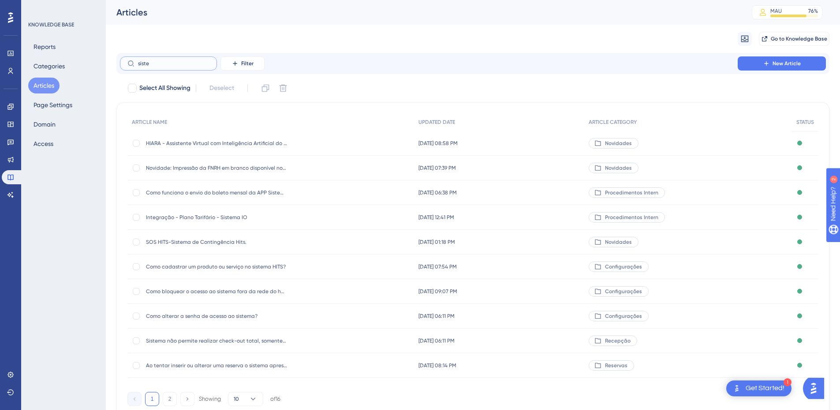
type input "sistet"
checkbox input "true"
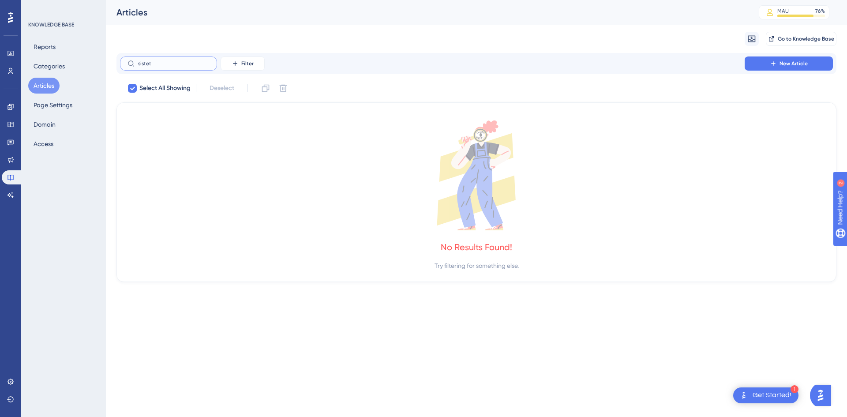
type input "siste"
checkbox input "false"
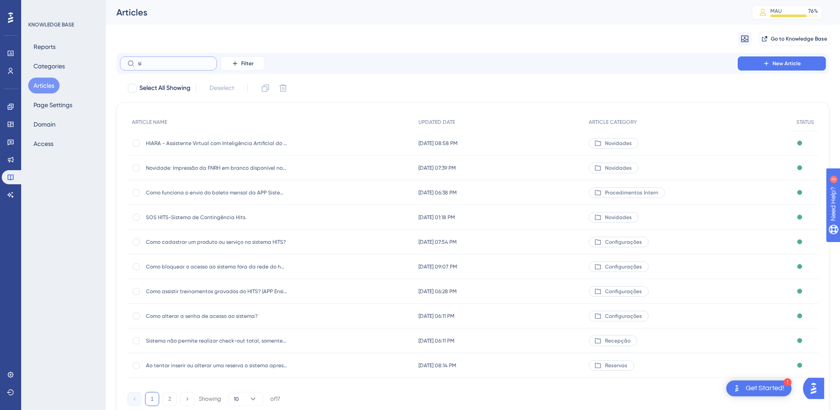
type input "s"
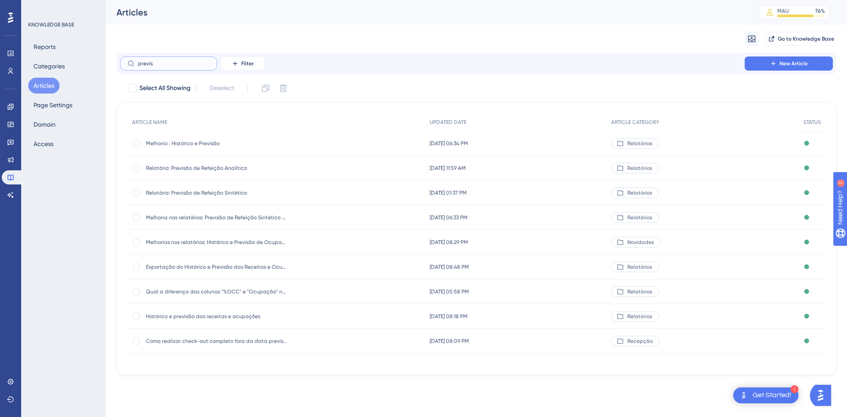
type input "previs"
click at [222, 199] on div "Relatório: Previsão de Refeição Sintético Relatório: Previsão de Refeição Sinté…" at bounding box center [216, 192] width 141 height 25
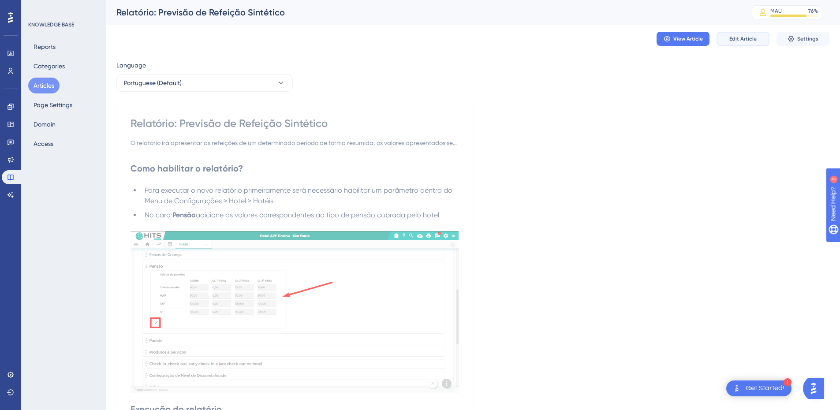
click at [755, 40] on span "Edit Article" at bounding box center [742, 38] width 27 height 7
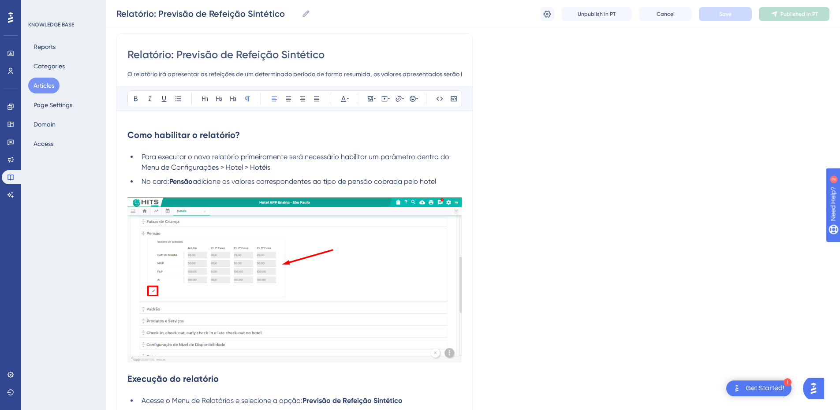
scroll to position [379, 0]
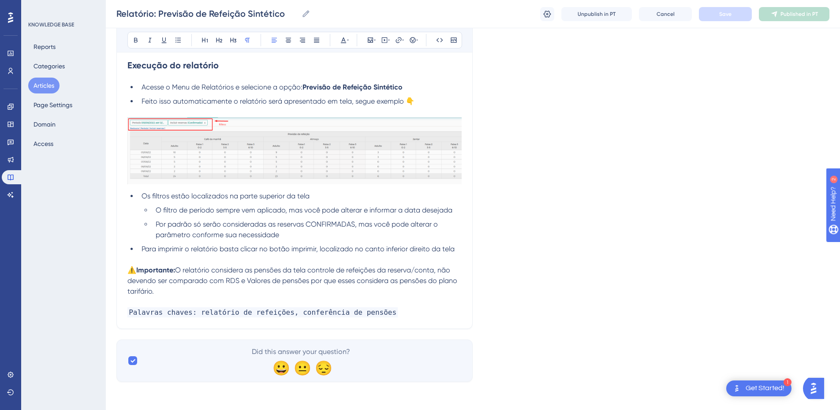
click at [407, 318] on div "Relatório: Previsão de Refeição Sintético O relatório irá apresentar as refeiçõ…" at bounding box center [294, 24] width 356 height 609
click at [410, 310] on p "Palavras chaves: relatório de refeições, conferência de pensões" at bounding box center [294, 312] width 334 height 11
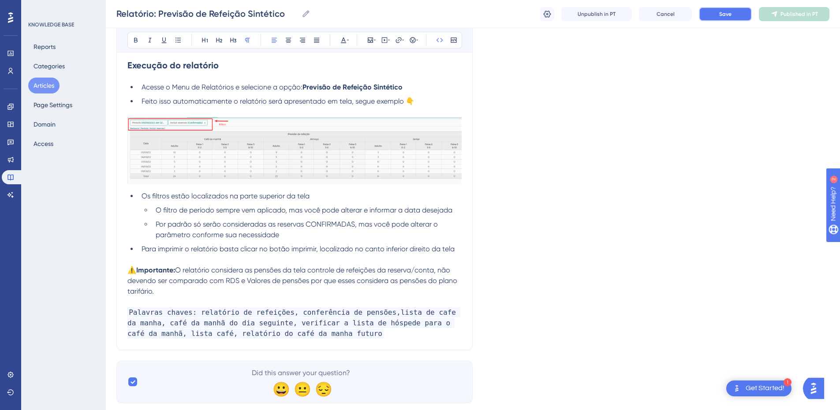
click at [731, 8] on button "Save" at bounding box center [725, 14] width 53 height 14
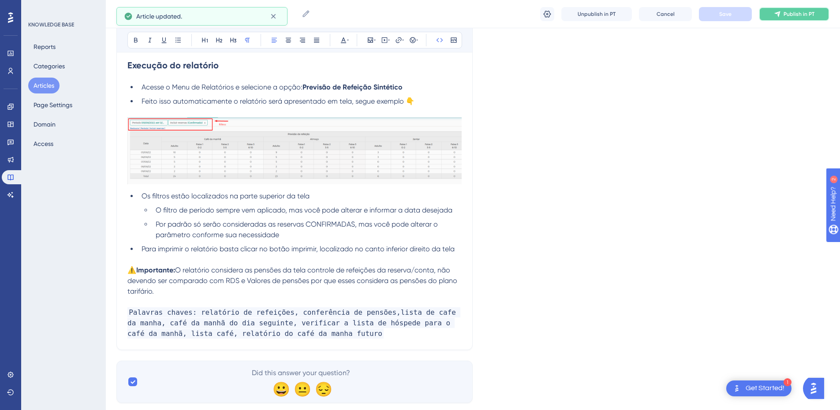
click at [789, 14] on span "Publish in PT" at bounding box center [799, 14] width 31 height 7
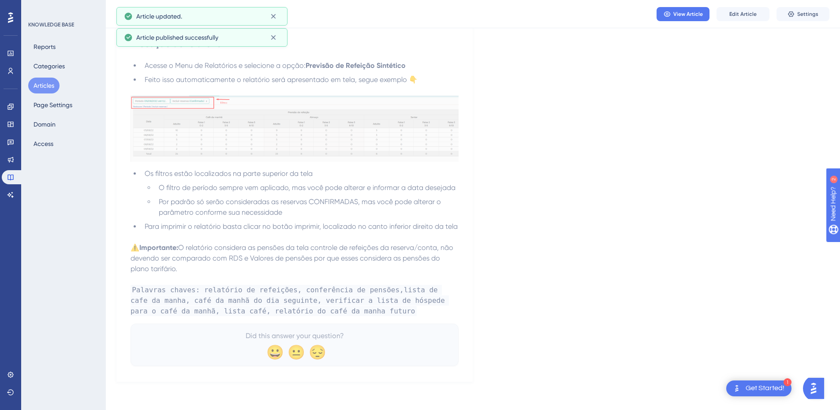
scroll to position [362, 0]
click at [49, 86] on button "Articles" at bounding box center [43, 86] width 31 height 16
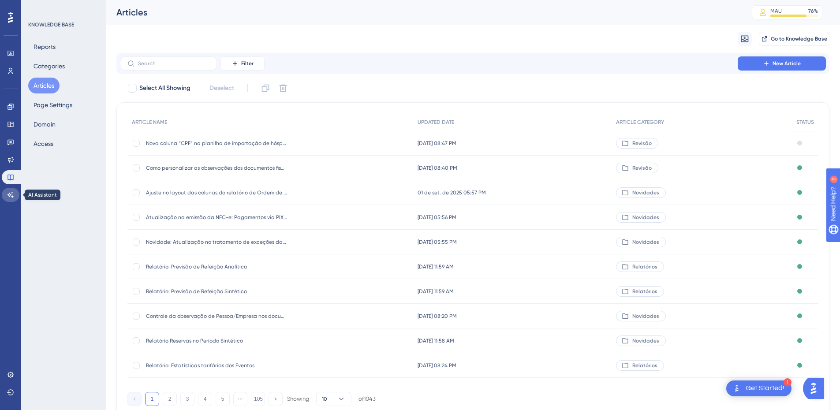
click at [10, 190] on link at bounding box center [11, 195] width 18 height 14
